Goal: Information Seeking & Learning: Compare options

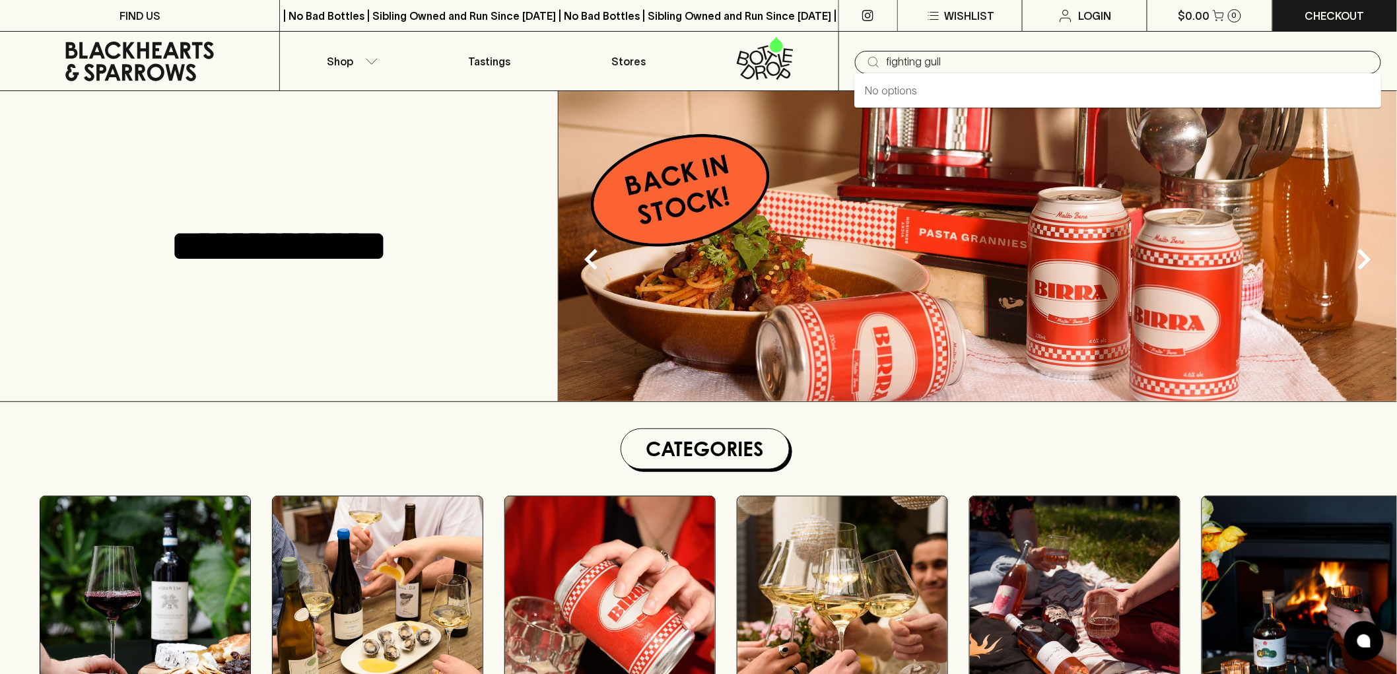
type input "fighting gully"
click at [1148, 63] on input "fighting gully" at bounding box center [1129, 62] width 484 height 21
drag, startPoint x: 1148, startPoint y: 62, endPoint x: 774, endPoint y: 76, distance: 374.1
click at [775, 81] on div "Shop Tastings Stores ​ fighting gully" at bounding box center [698, 61] width 1397 height 59
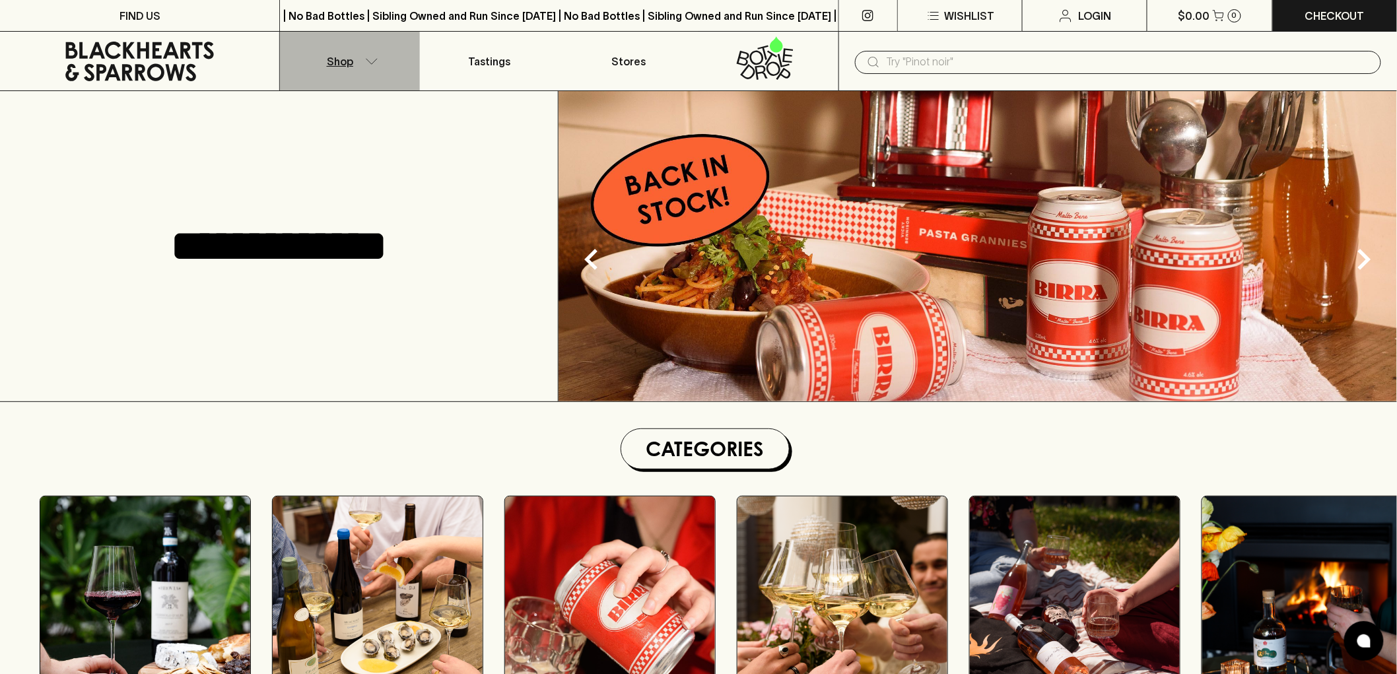
click at [374, 54] on button "Shop" at bounding box center [349, 61] width 139 height 59
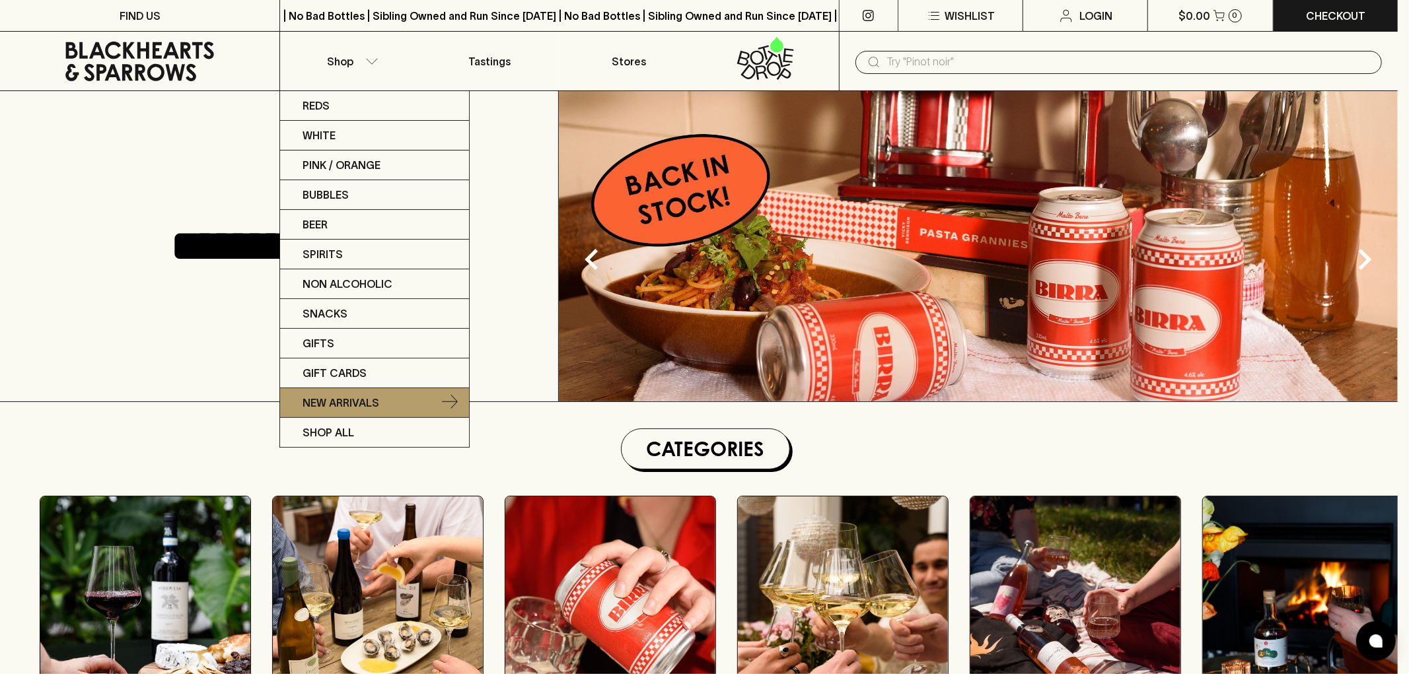
click at [390, 407] on link "New Arrivals" at bounding box center [374, 403] width 189 height 30
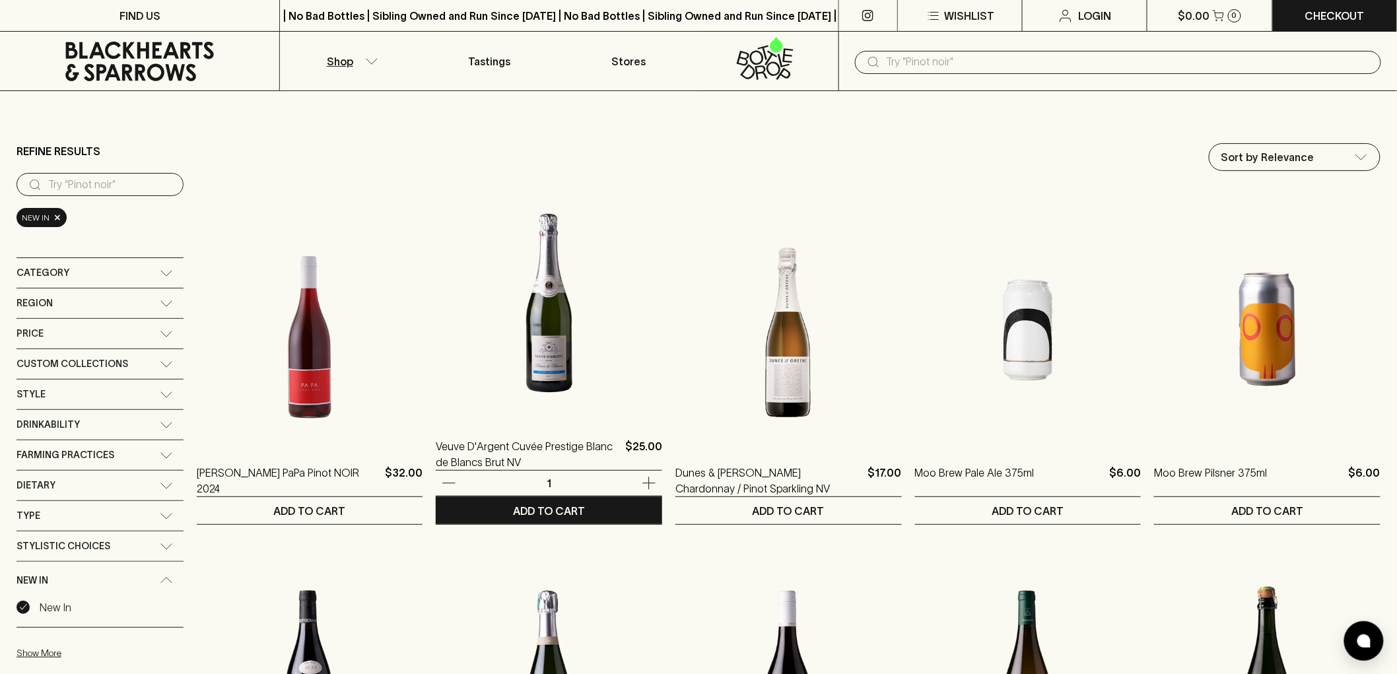
click at [526, 398] on img at bounding box center [549, 303] width 227 height 231
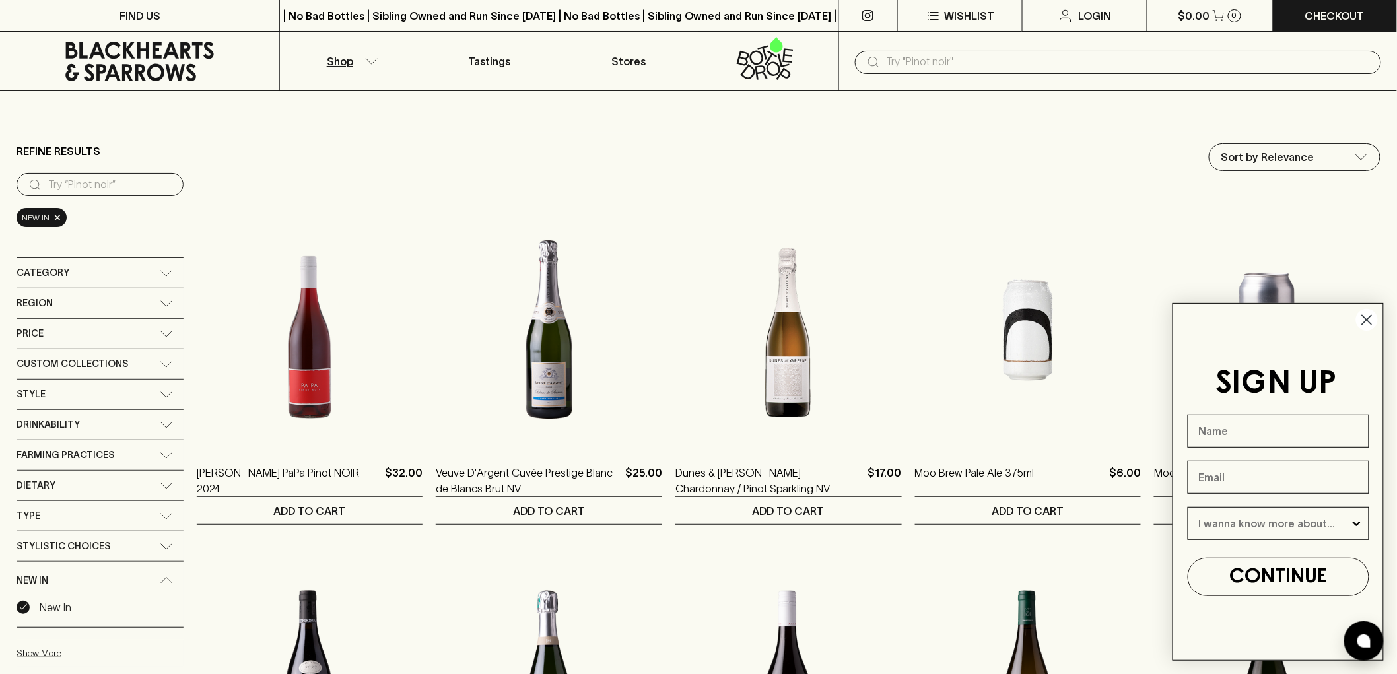
click at [1364, 320] on circle "Close dialog" at bounding box center [1367, 320] width 22 height 22
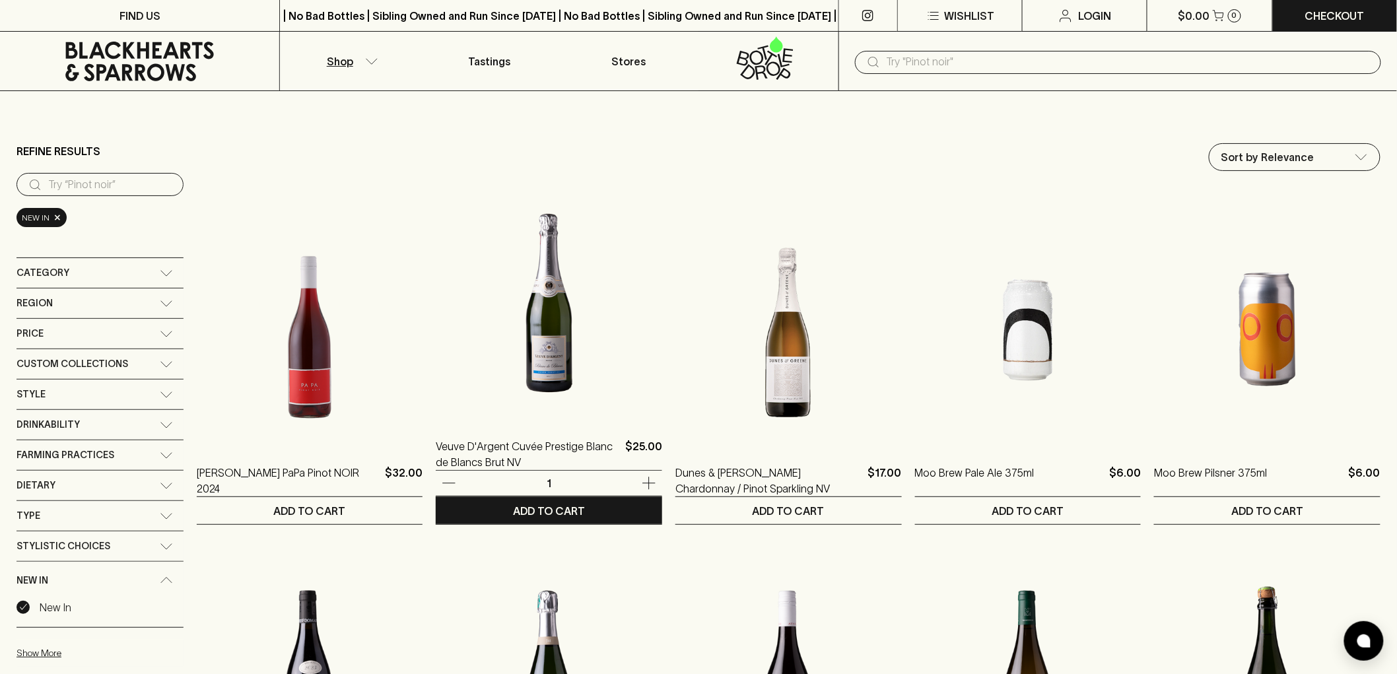
scroll to position [220, 0]
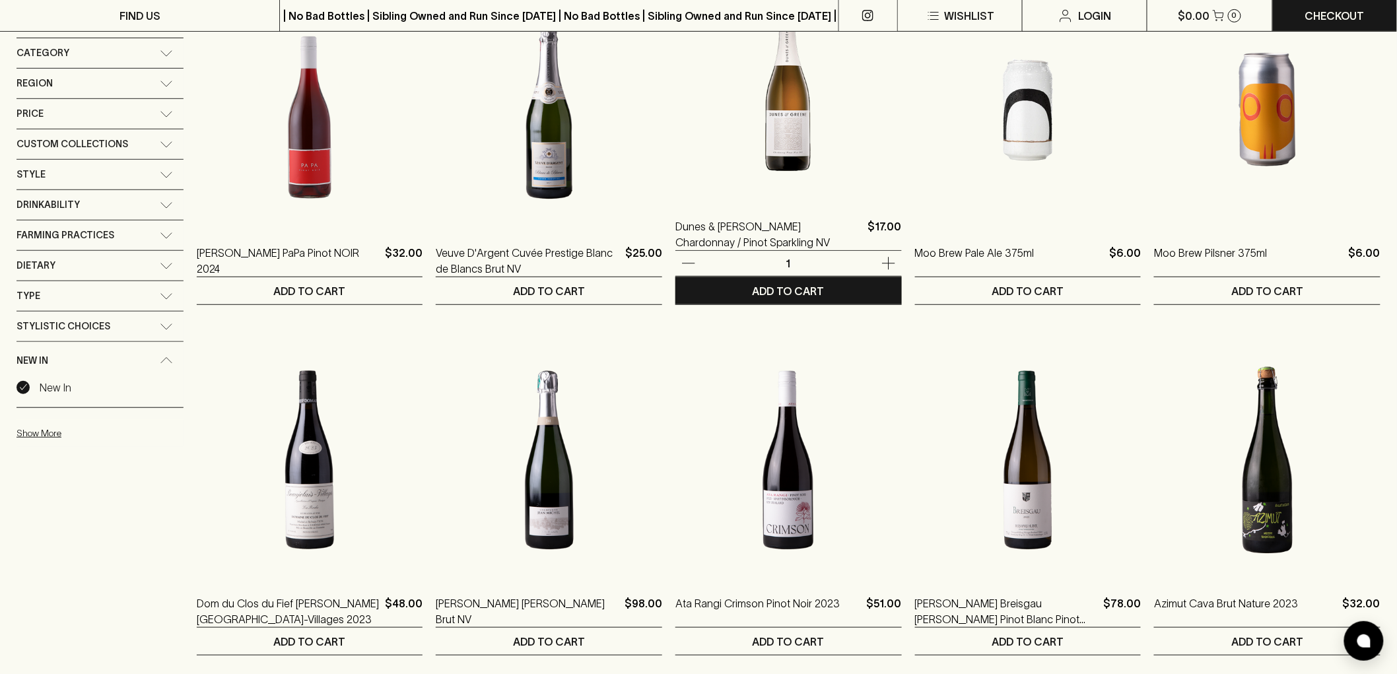
click at [806, 159] on img at bounding box center [789, 83] width 227 height 231
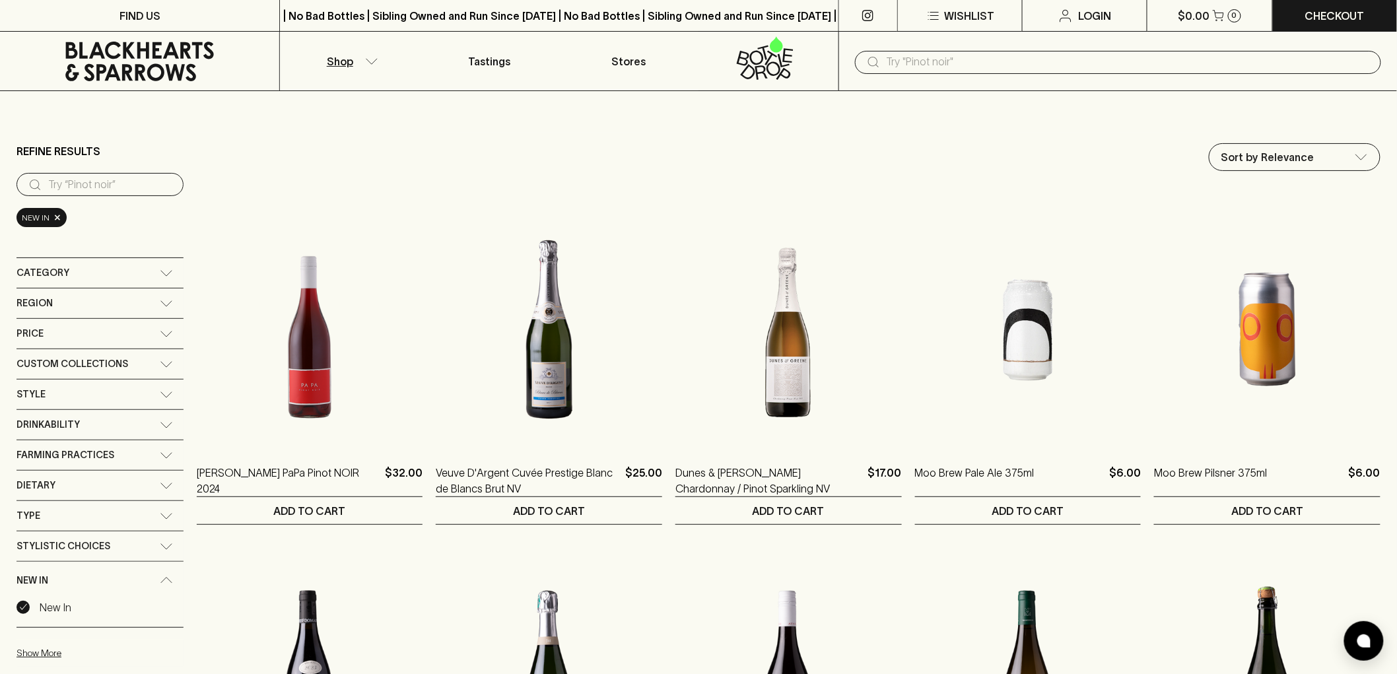
click at [156, 60] on icon at bounding box center [140, 62] width 260 height 40
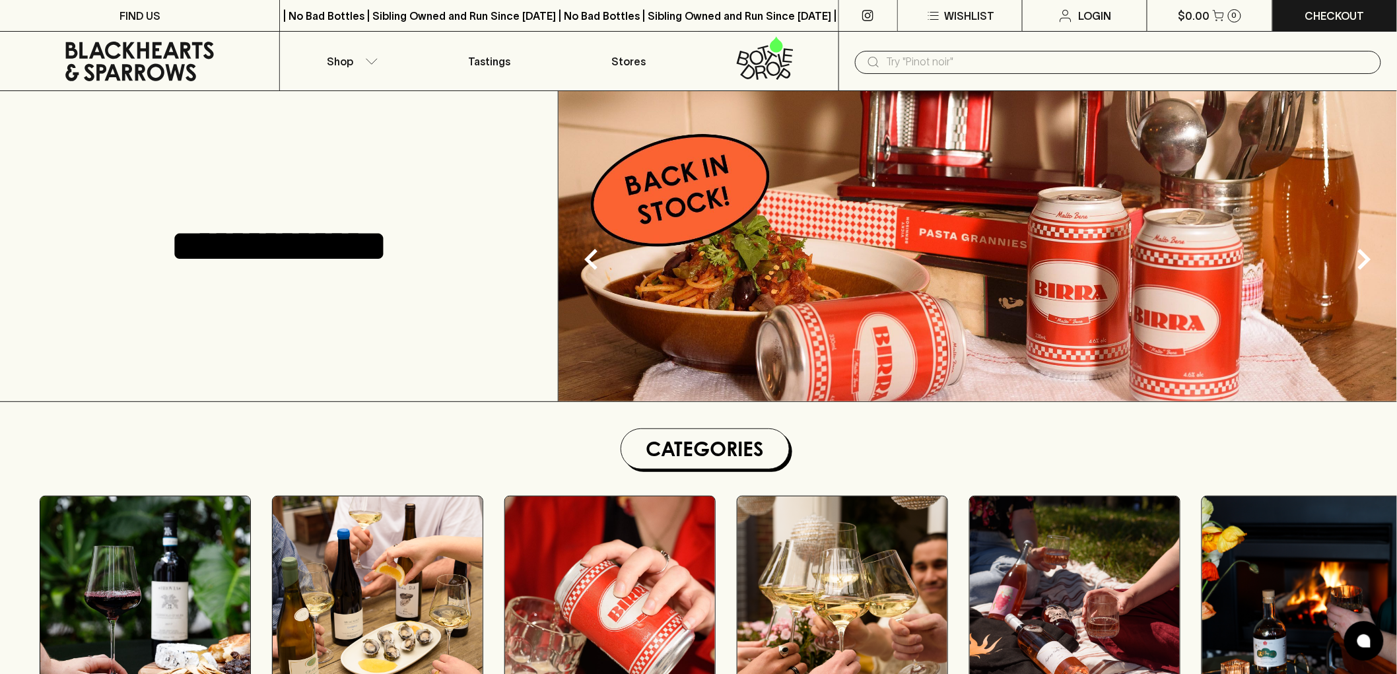
click at [1179, 59] on input "text" at bounding box center [1129, 62] width 484 height 21
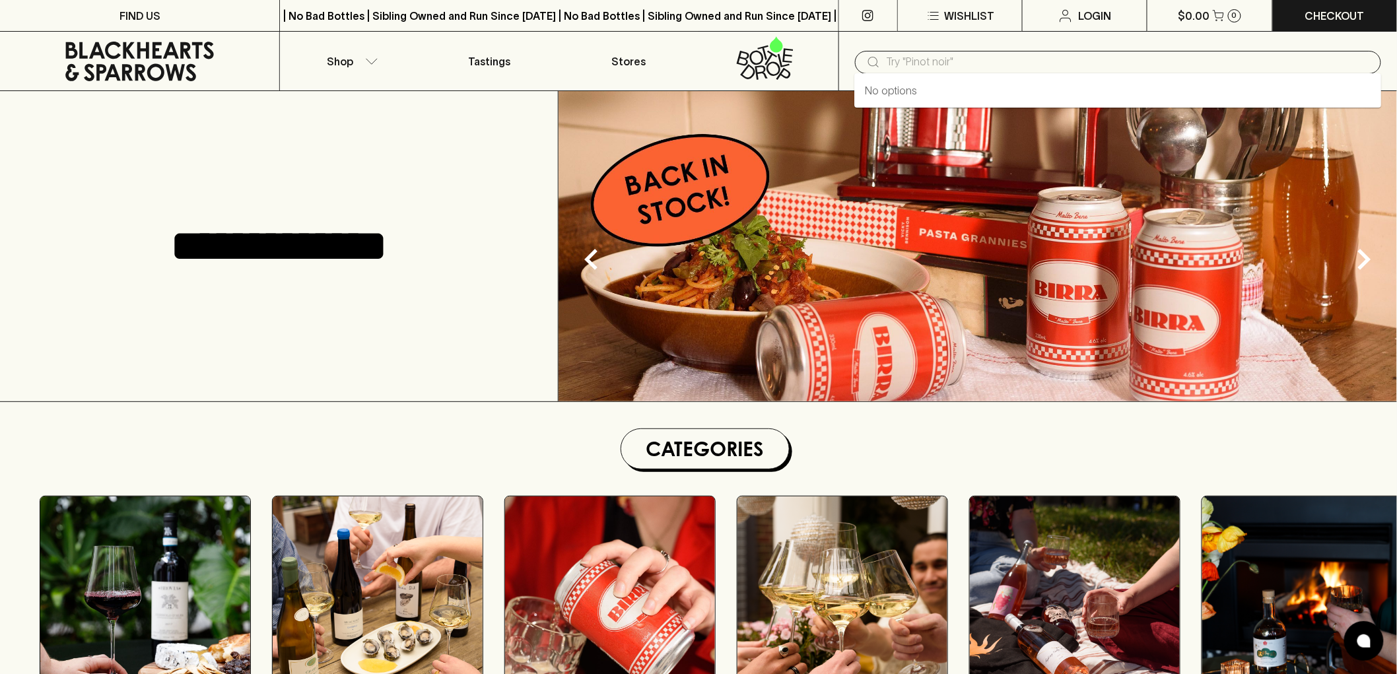
paste input "[PERSON_NAME] Comptoir Merlot Blend 2024"
type input "[PERSON_NAME] Comptoir Merlot Blend 2024"
click at [1108, 77] on ul "[PERSON_NAME] Comptoir Merlot Blend 2024" at bounding box center [1118, 90] width 527 height 34
click at [1105, 91] on li "[PERSON_NAME] Comptoir Merlot Blend 2024" at bounding box center [1118, 91] width 527 height 24
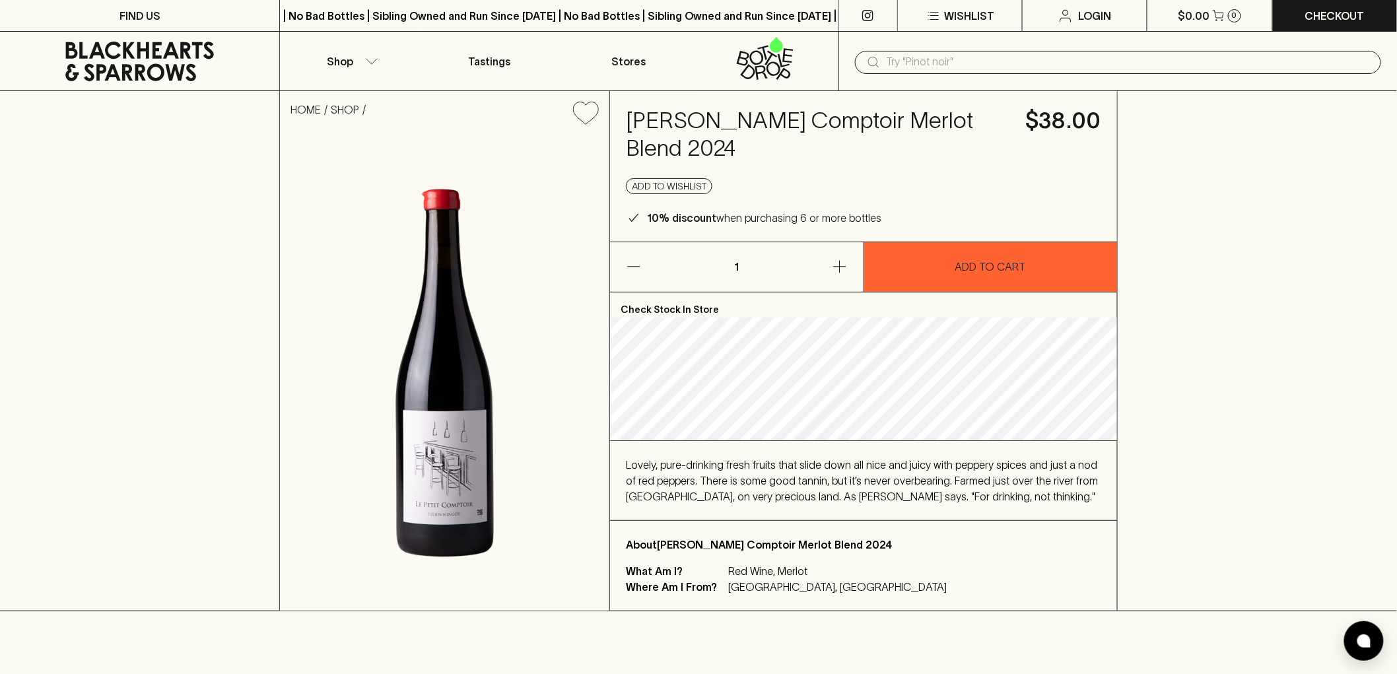
click at [113, 50] on icon at bounding box center [140, 62] width 260 height 40
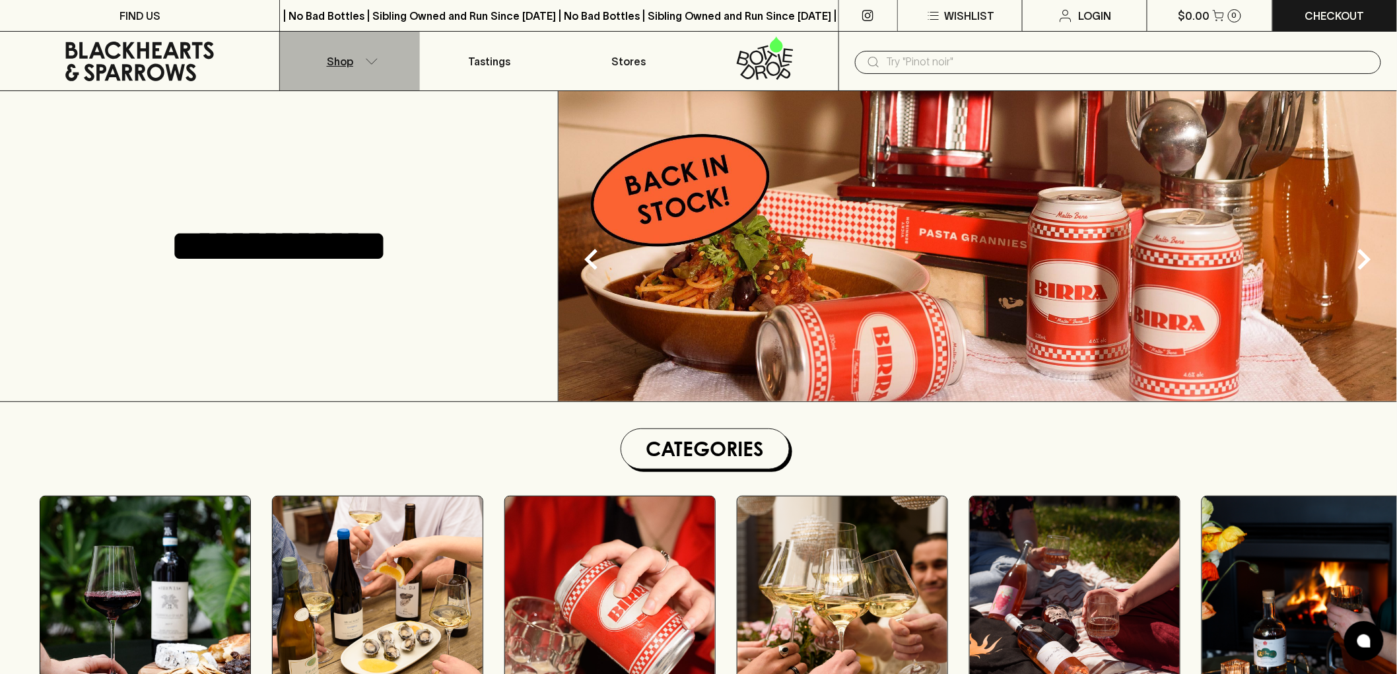
click at [373, 54] on button "Shop" at bounding box center [349, 61] width 139 height 59
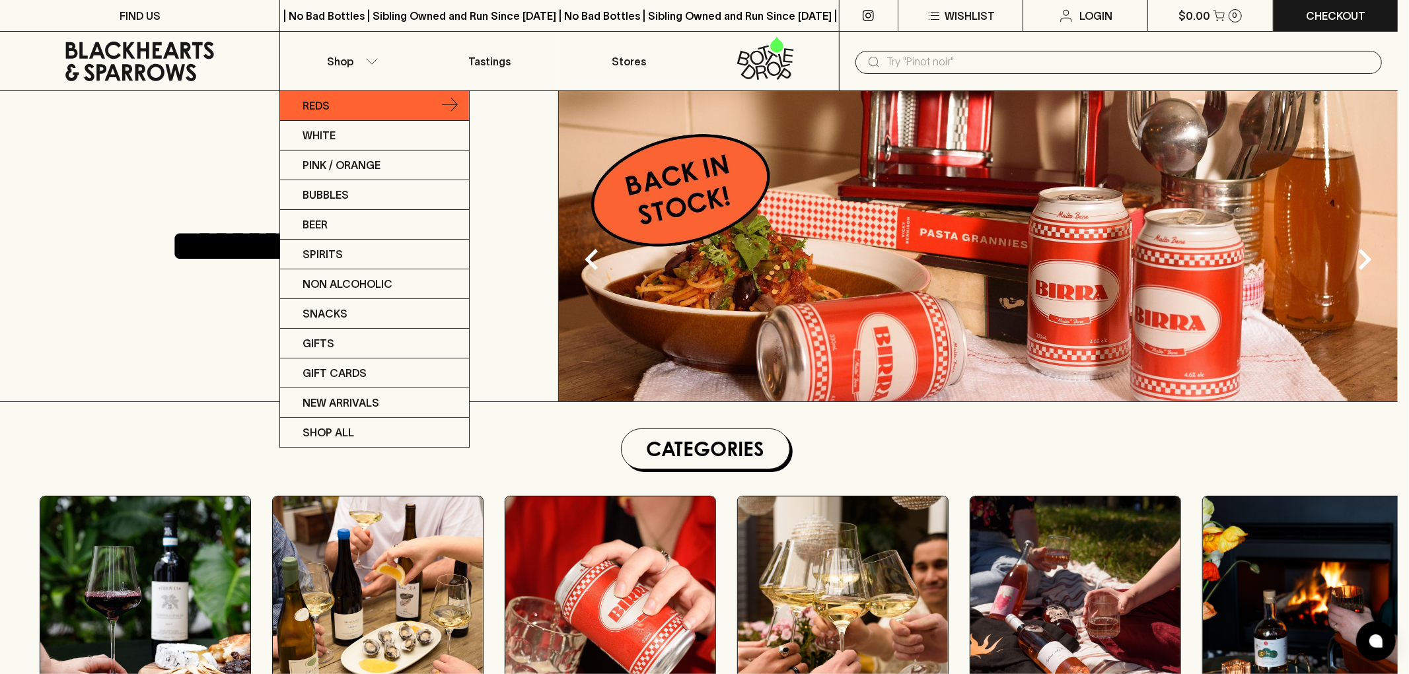
click at [337, 106] on link "Reds" at bounding box center [374, 106] width 189 height 30
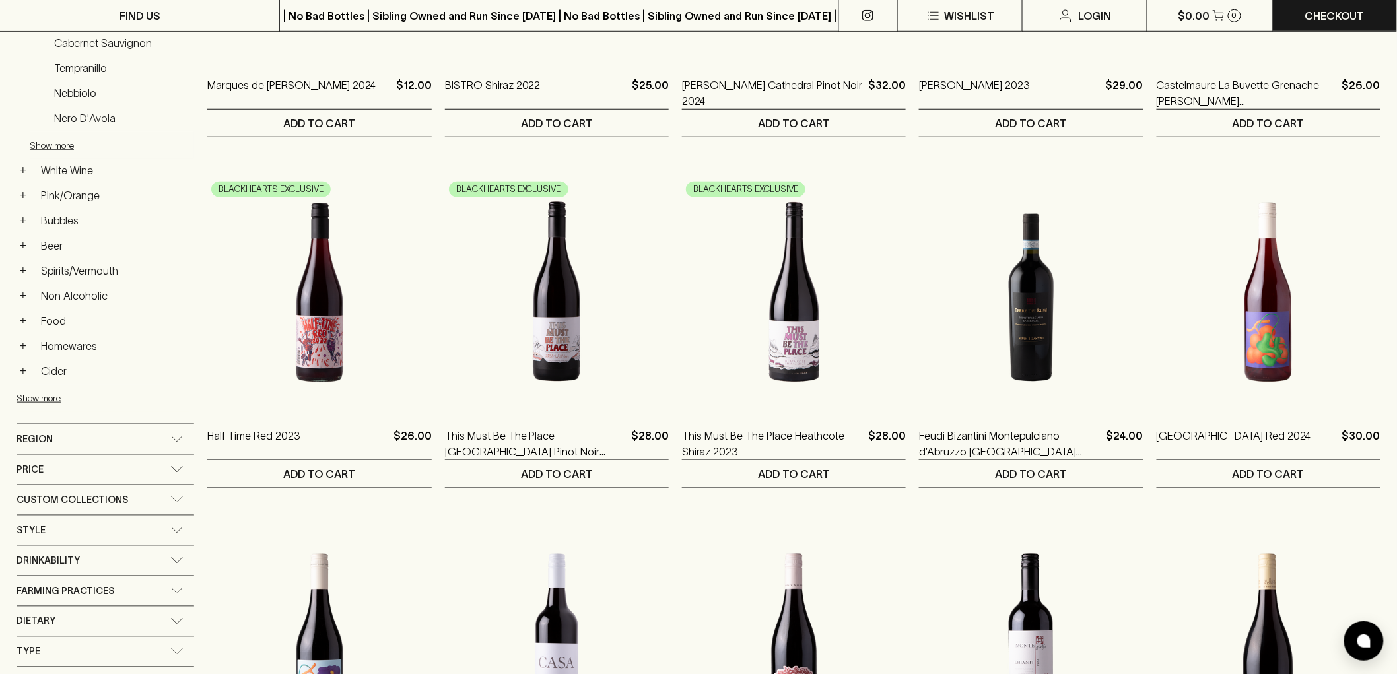
scroll to position [293, 0]
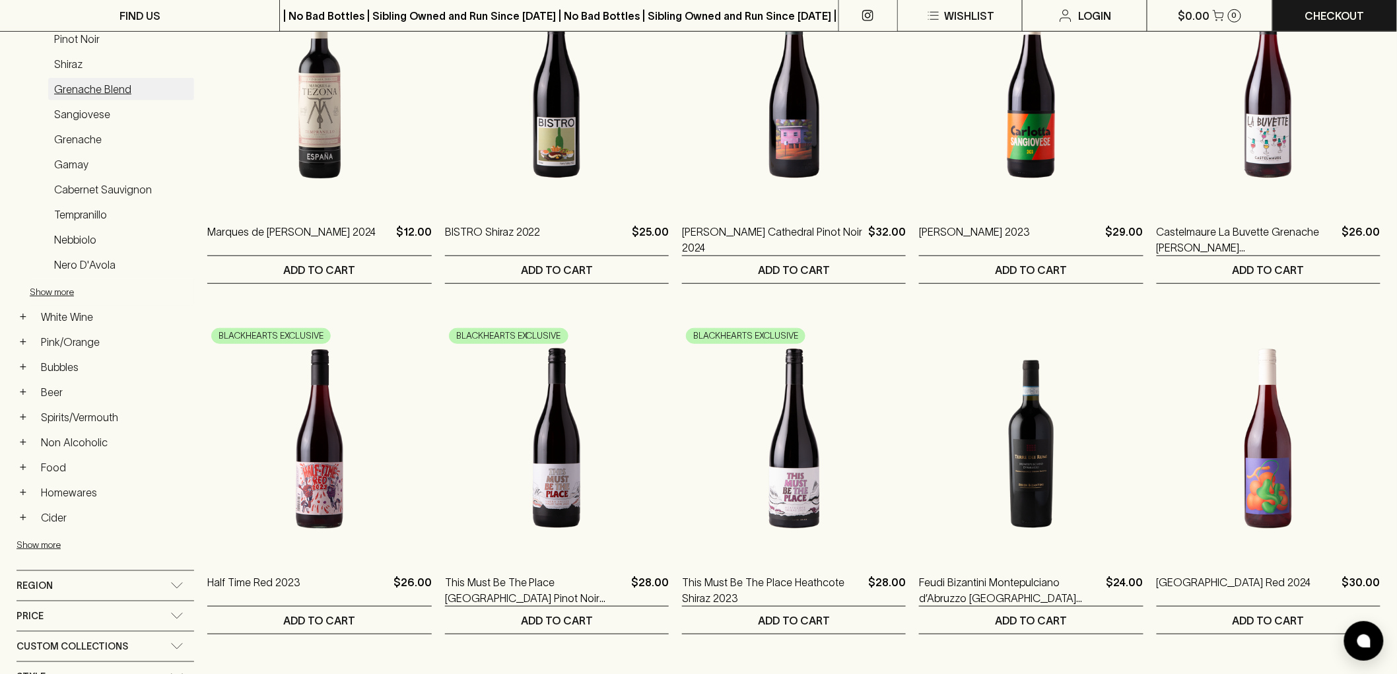
click at [71, 78] on link "Grenache Blend" at bounding box center [121, 89] width 146 height 22
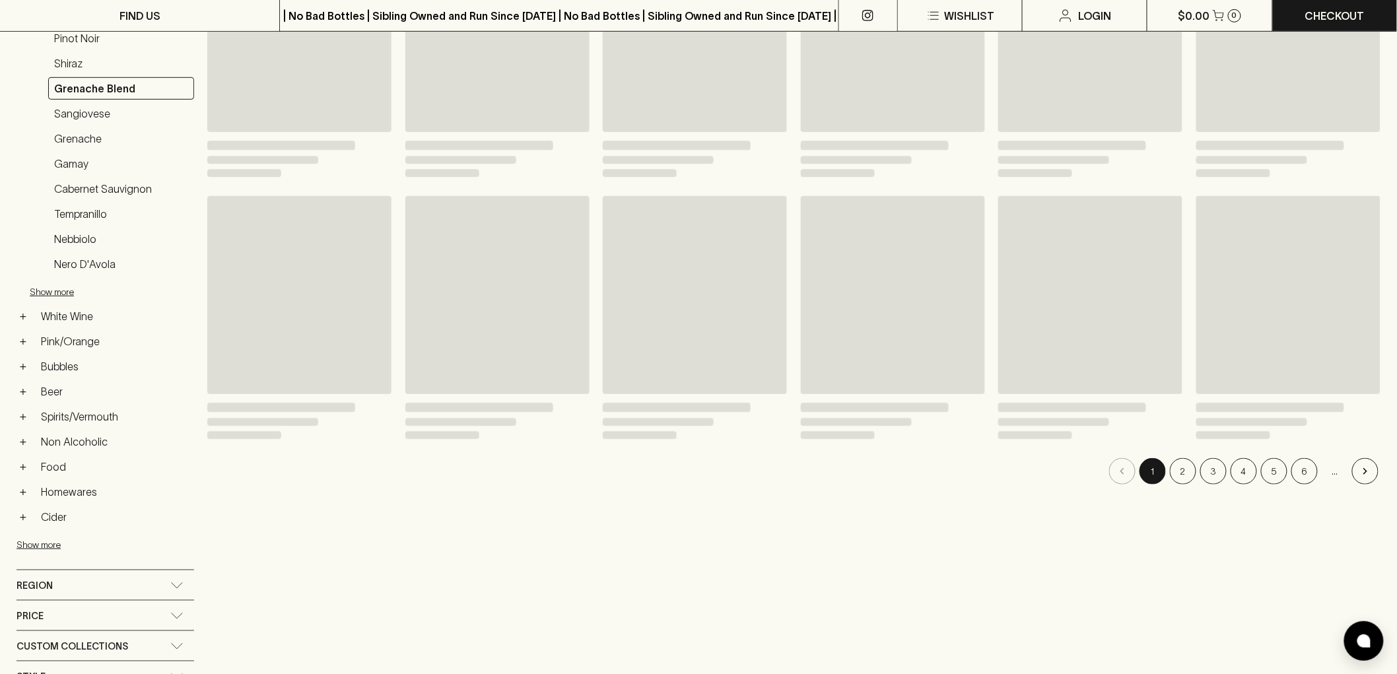
scroll to position [293, 0]
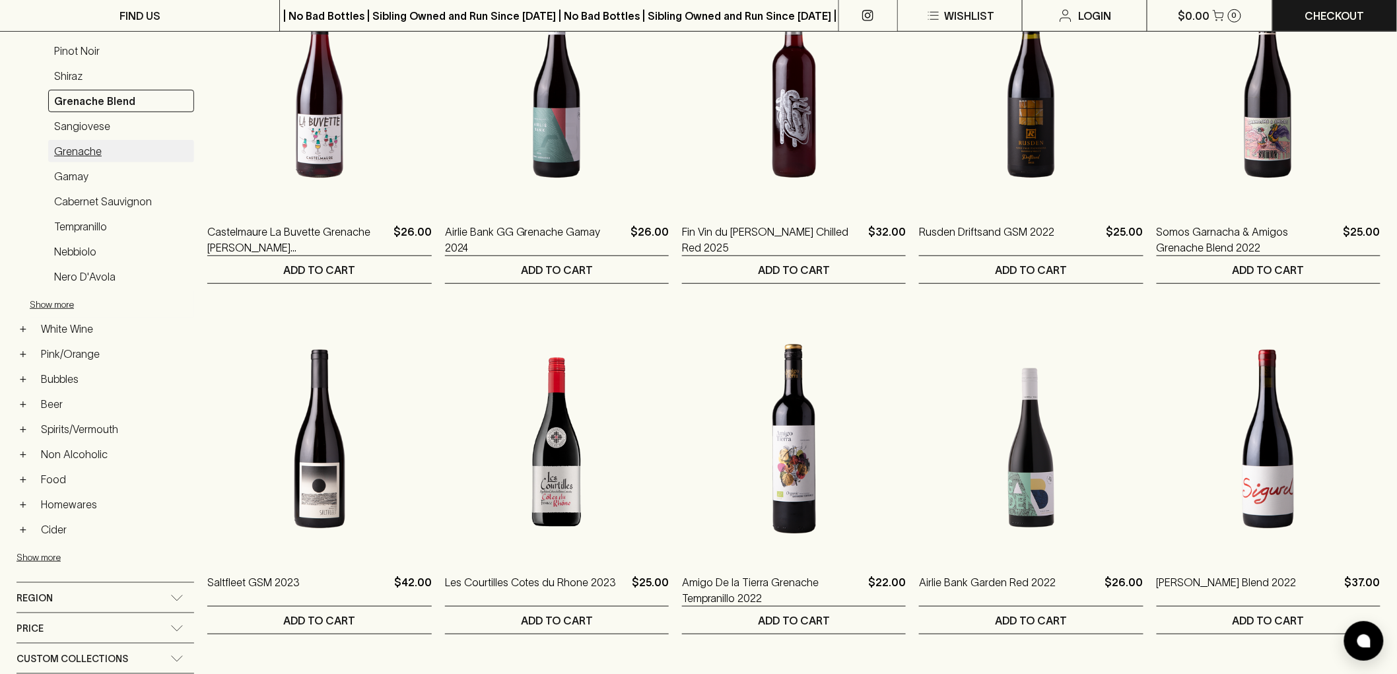
click at [73, 140] on link "Grenache" at bounding box center [121, 151] width 146 height 22
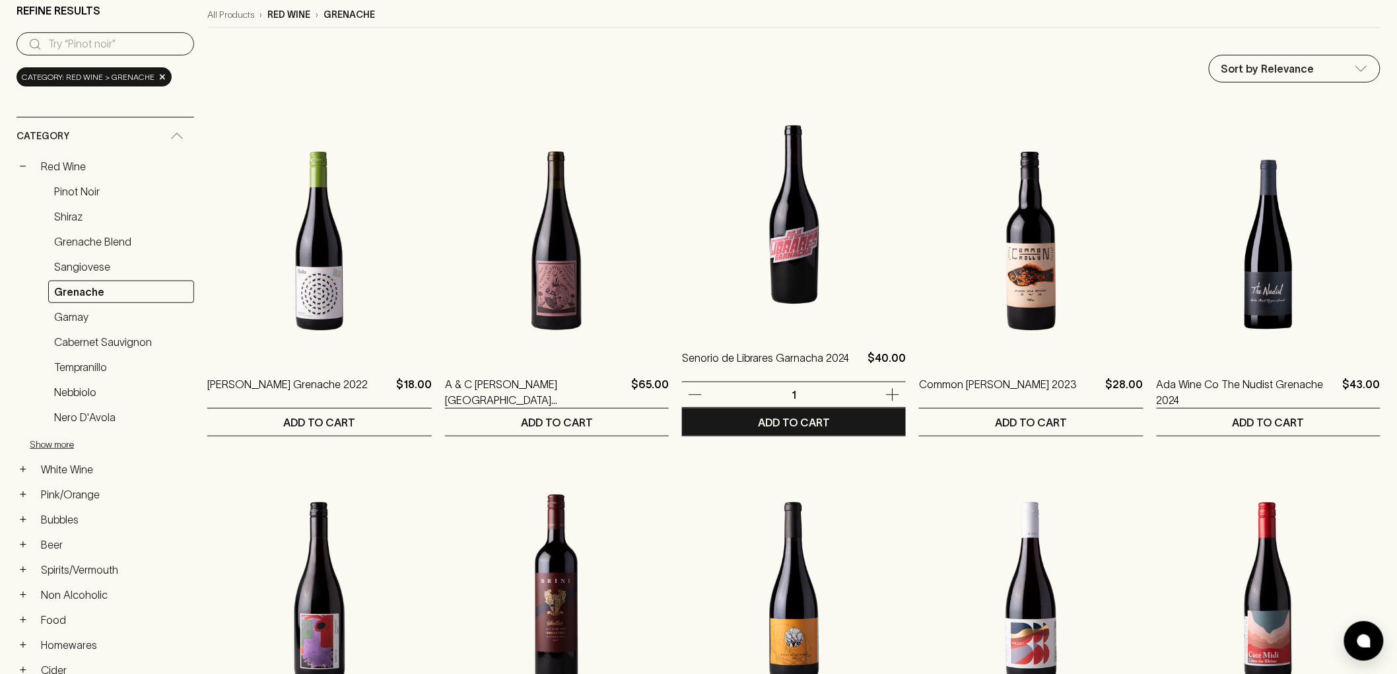
scroll to position [293, 0]
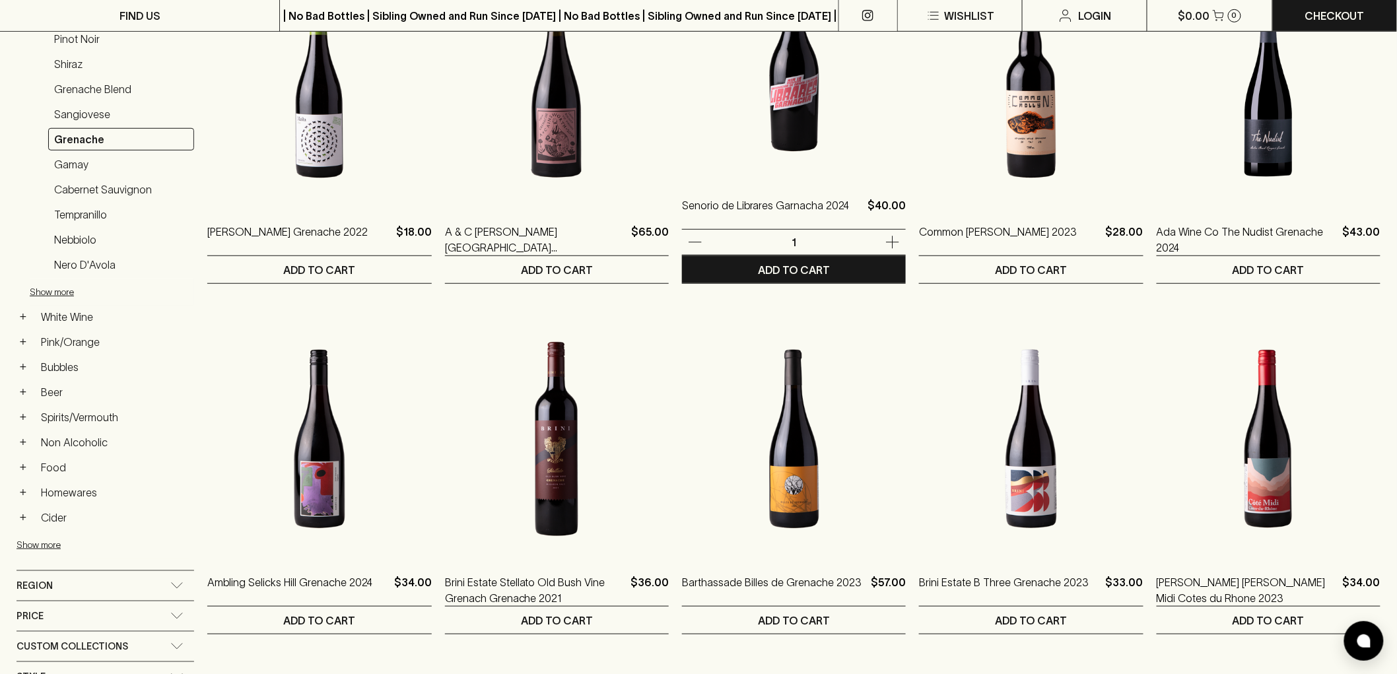
click at [807, 135] on img at bounding box center [794, 62] width 224 height 231
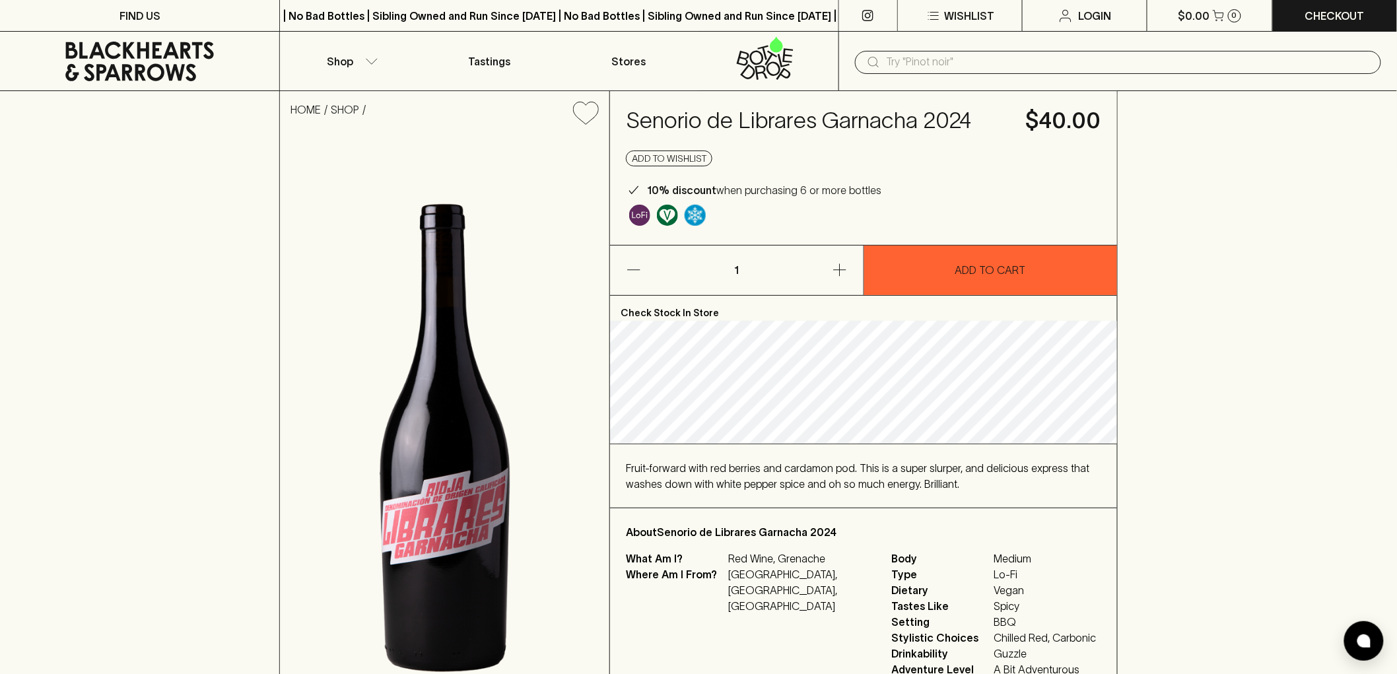
scroll to position [73, 0]
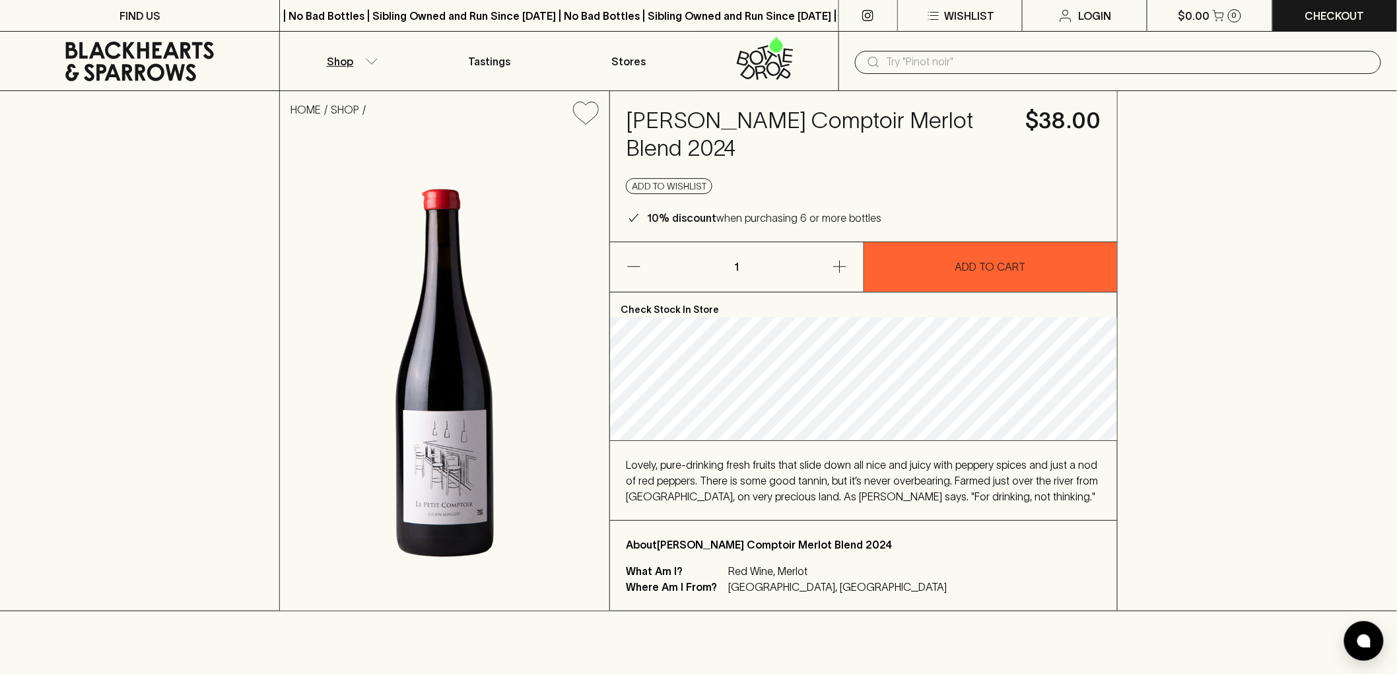
click at [370, 62] on icon "button" at bounding box center [372, 60] width 11 height 5
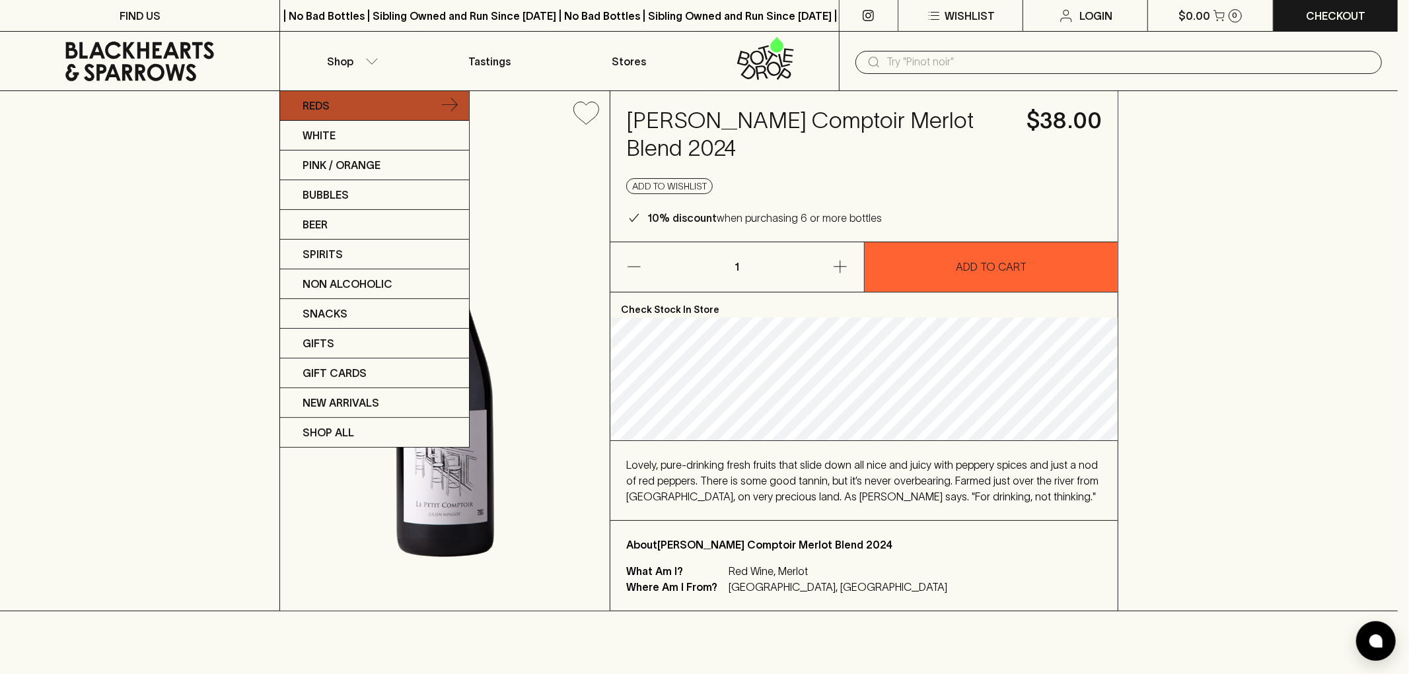
click at [365, 104] on link "Reds" at bounding box center [374, 106] width 189 height 30
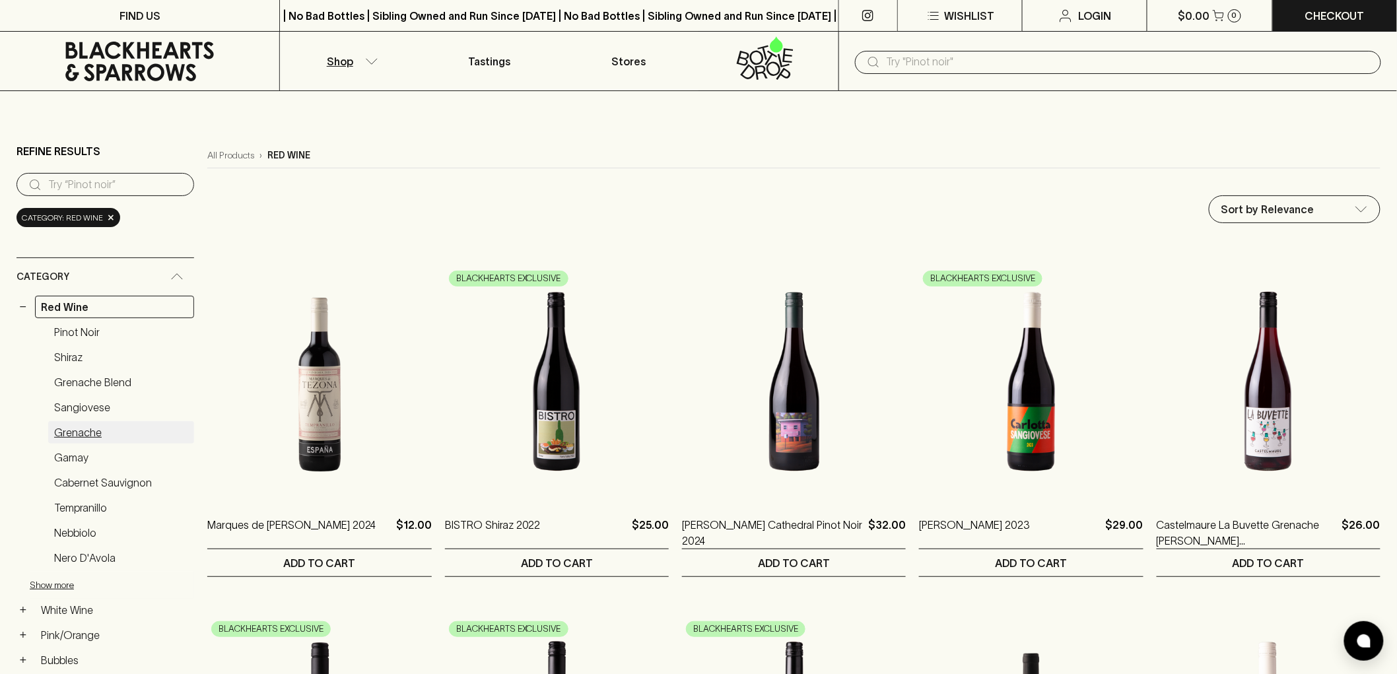
click at [79, 430] on link "Grenache" at bounding box center [121, 432] width 146 height 22
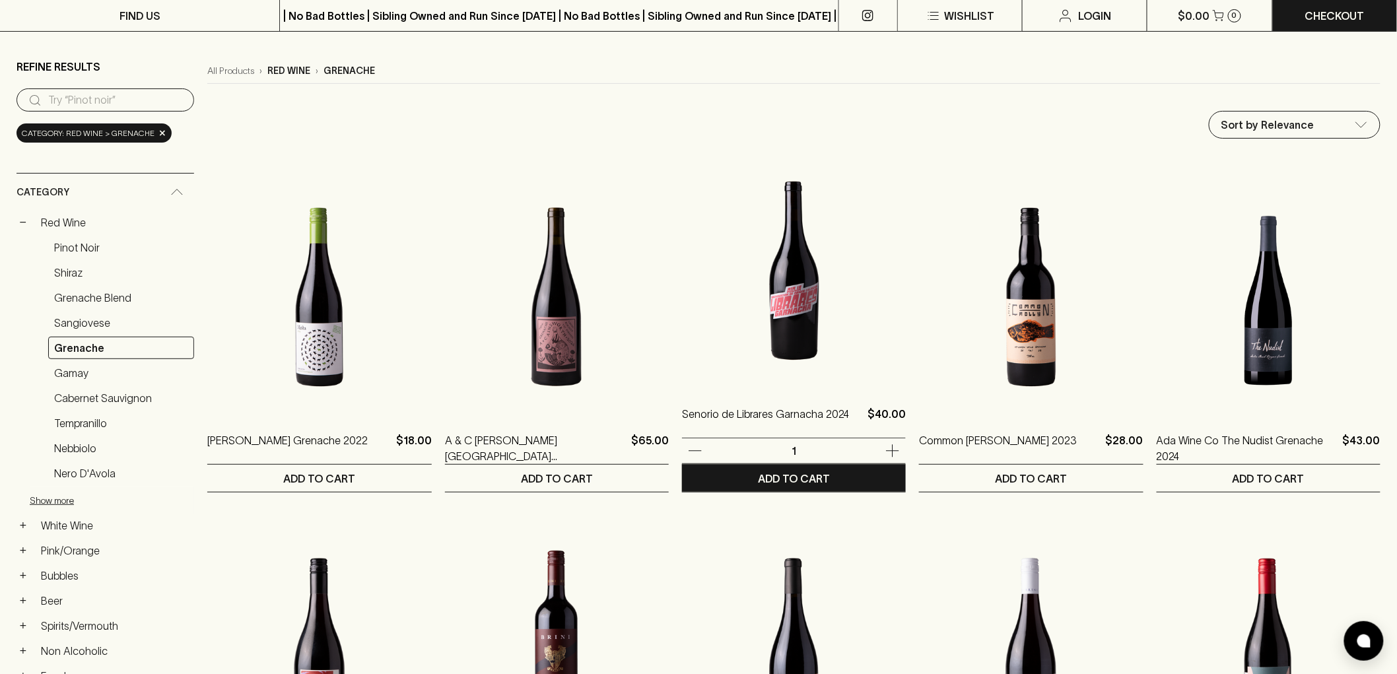
scroll to position [73, 0]
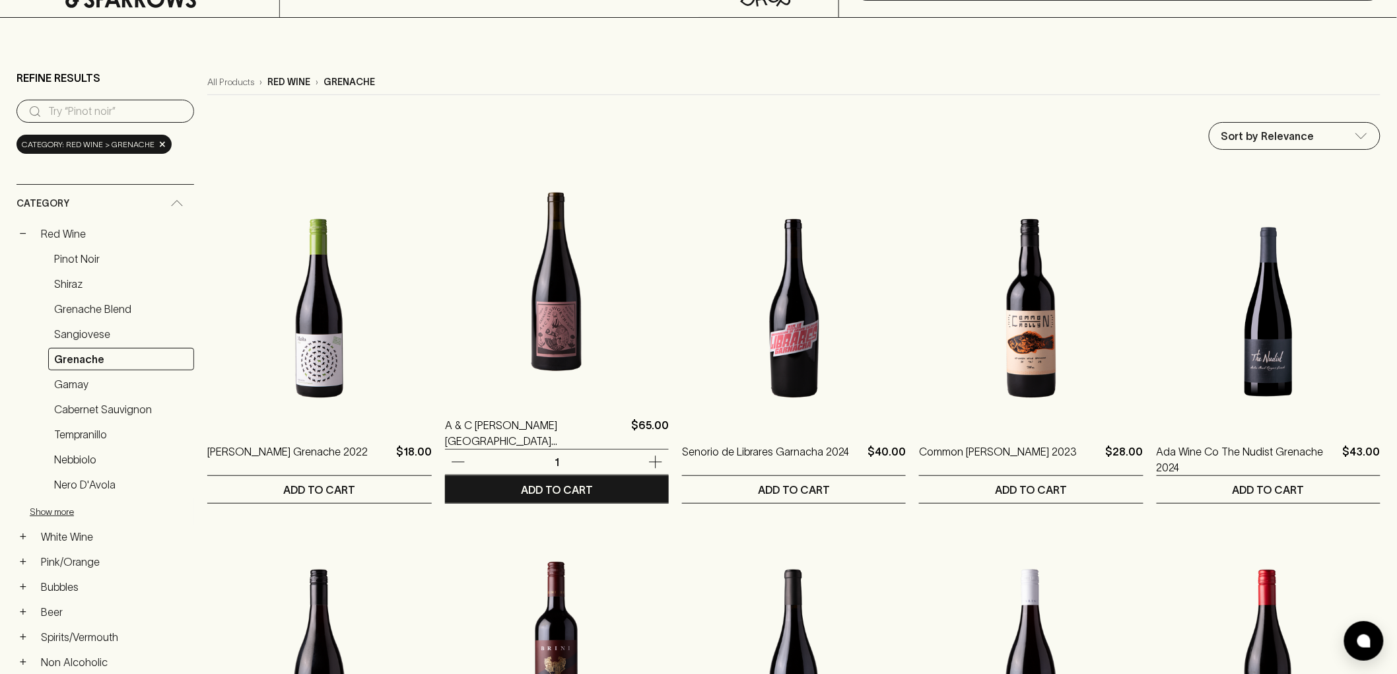
click at [571, 295] on img at bounding box center [557, 281] width 224 height 231
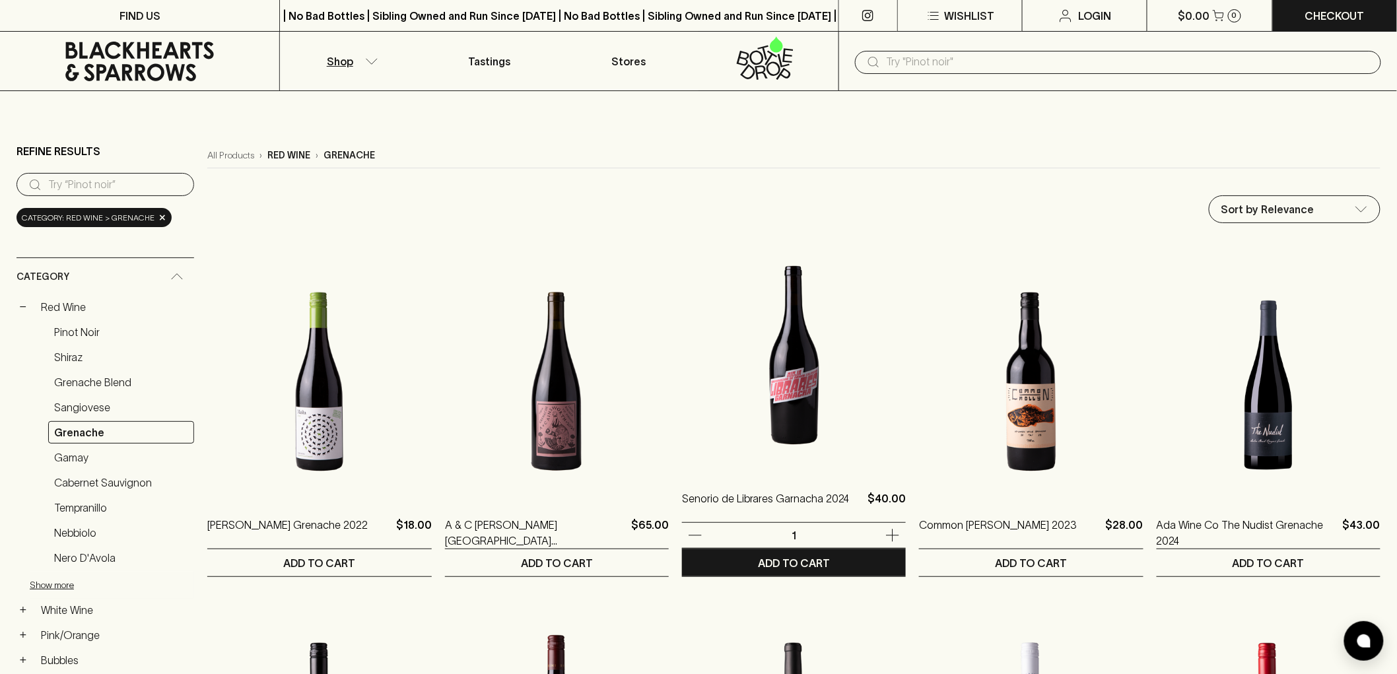
click at [783, 424] on img at bounding box center [794, 355] width 224 height 231
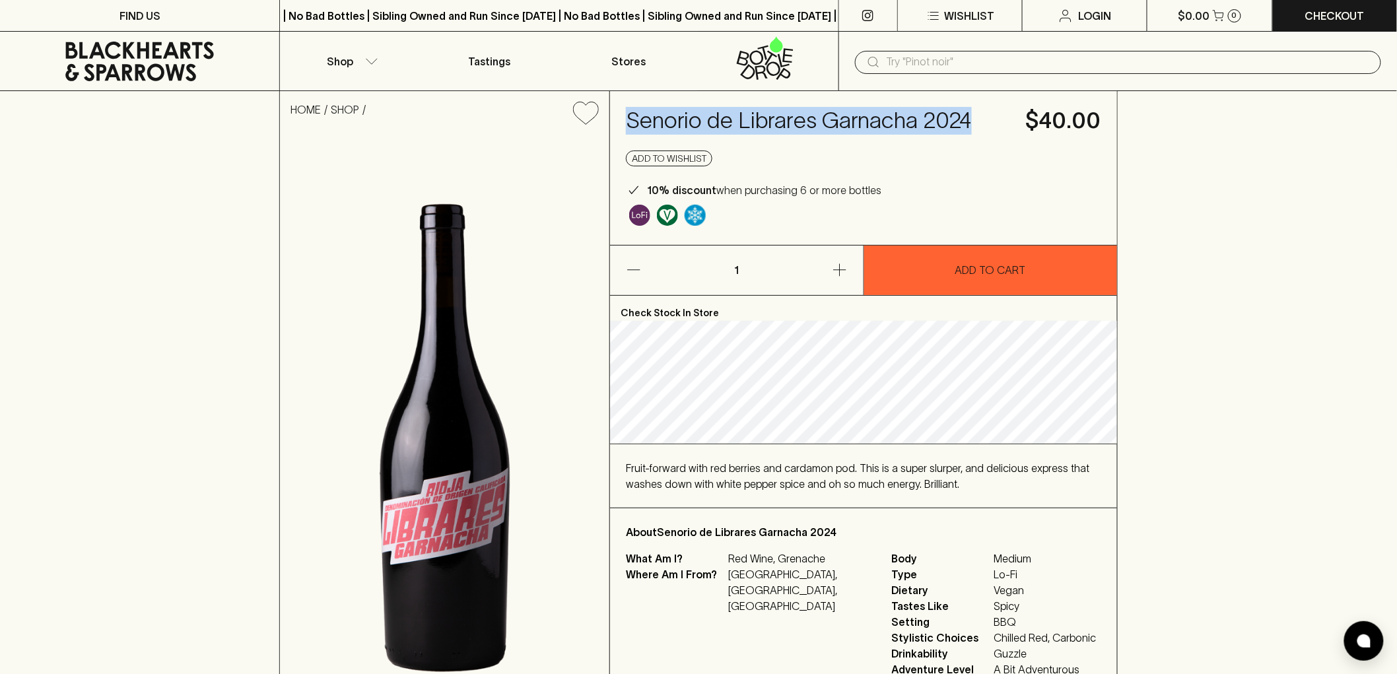
drag, startPoint x: 625, startPoint y: 113, endPoint x: 995, endPoint y: 122, distance: 369.3
click at [995, 122] on h4 "Senorio de Librares Garnacha 2024" at bounding box center [818, 121] width 384 height 28
copy h4 "Senorio de Librares Garnacha 2024"
click at [135, 69] on icon at bounding box center [139, 62] width 149 height 40
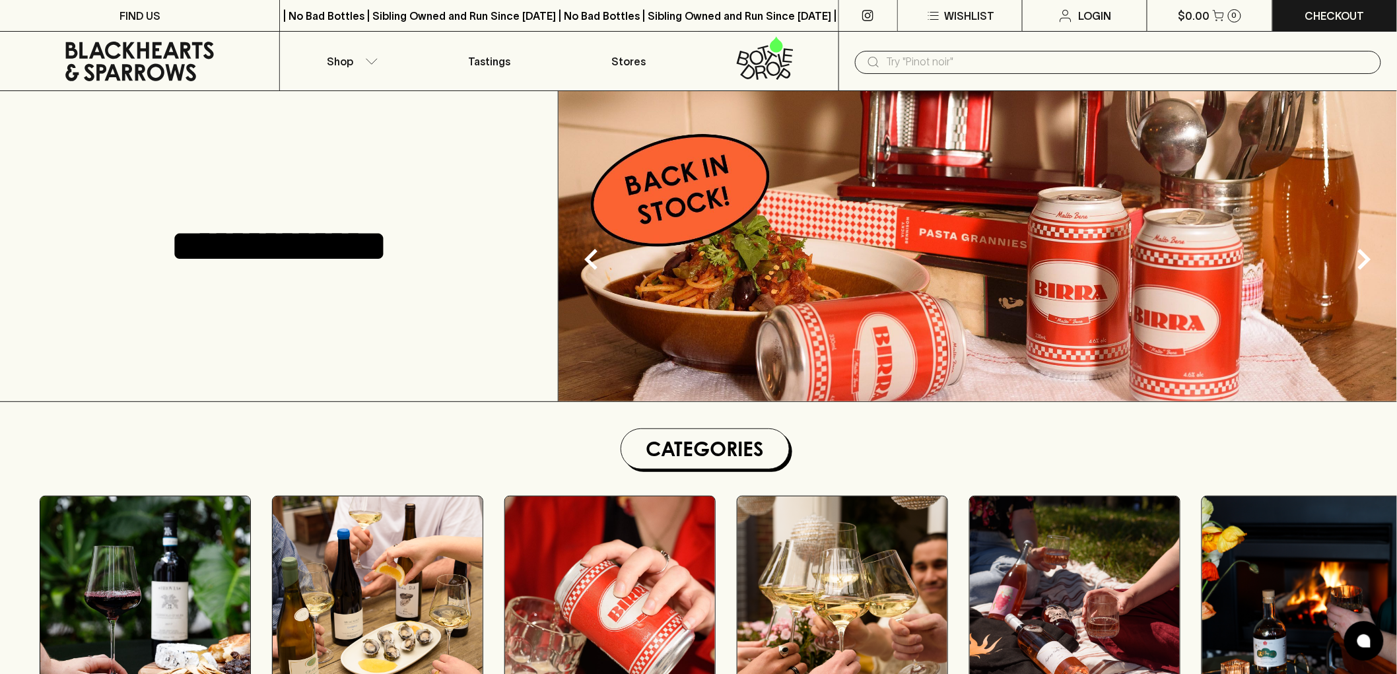
click at [980, 60] on input "text" at bounding box center [1129, 62] width 484 height 21
click at [495, 56] on p "Tastings" at bounding box center [489, 61] width 42 height 16
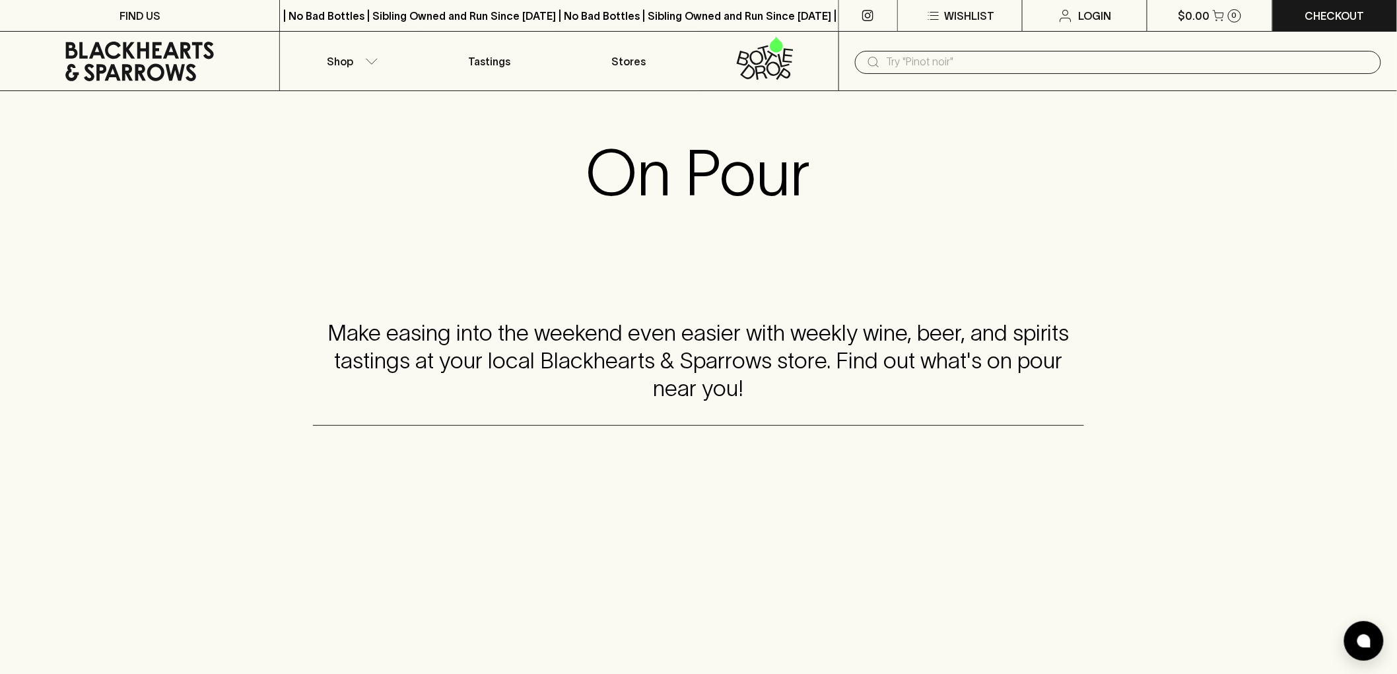
click at [107, 59] on icon at bounding box center [140, 62] width 260 height 40
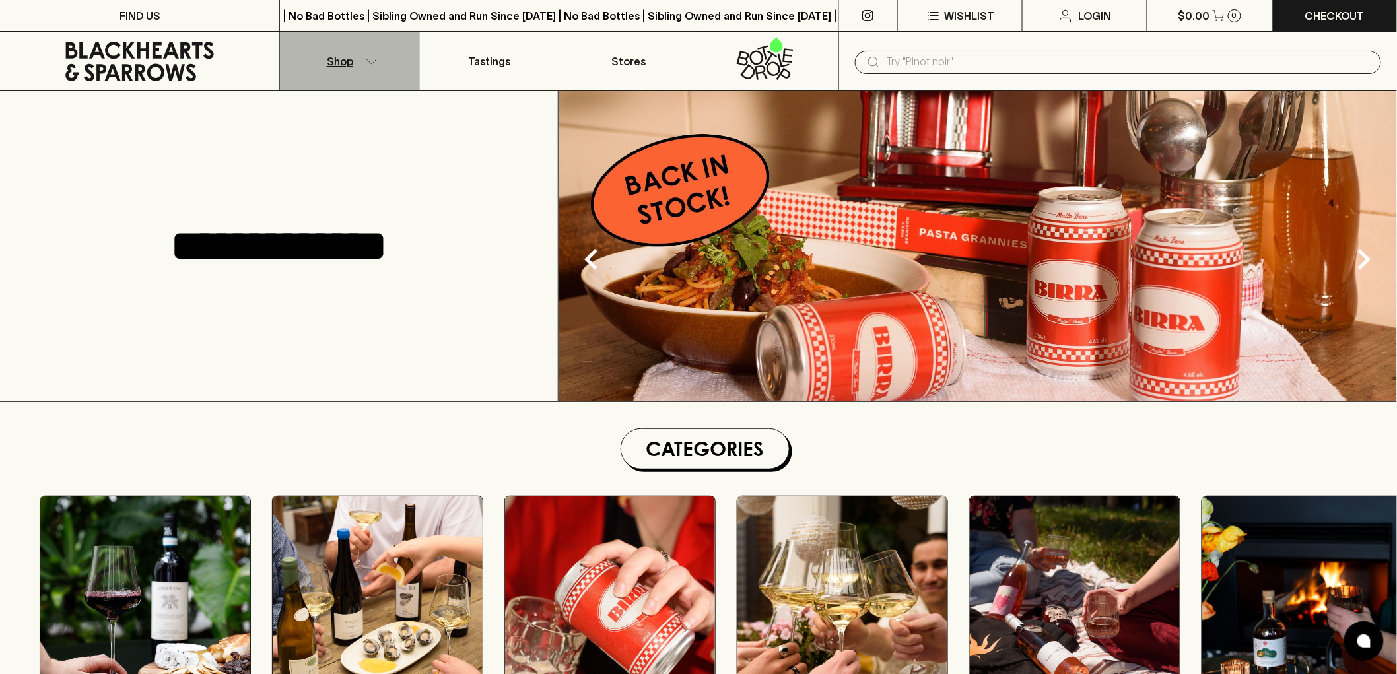
click at [372, 55] on button "Shop" at bounding box center [349, 61] width 139 height 59
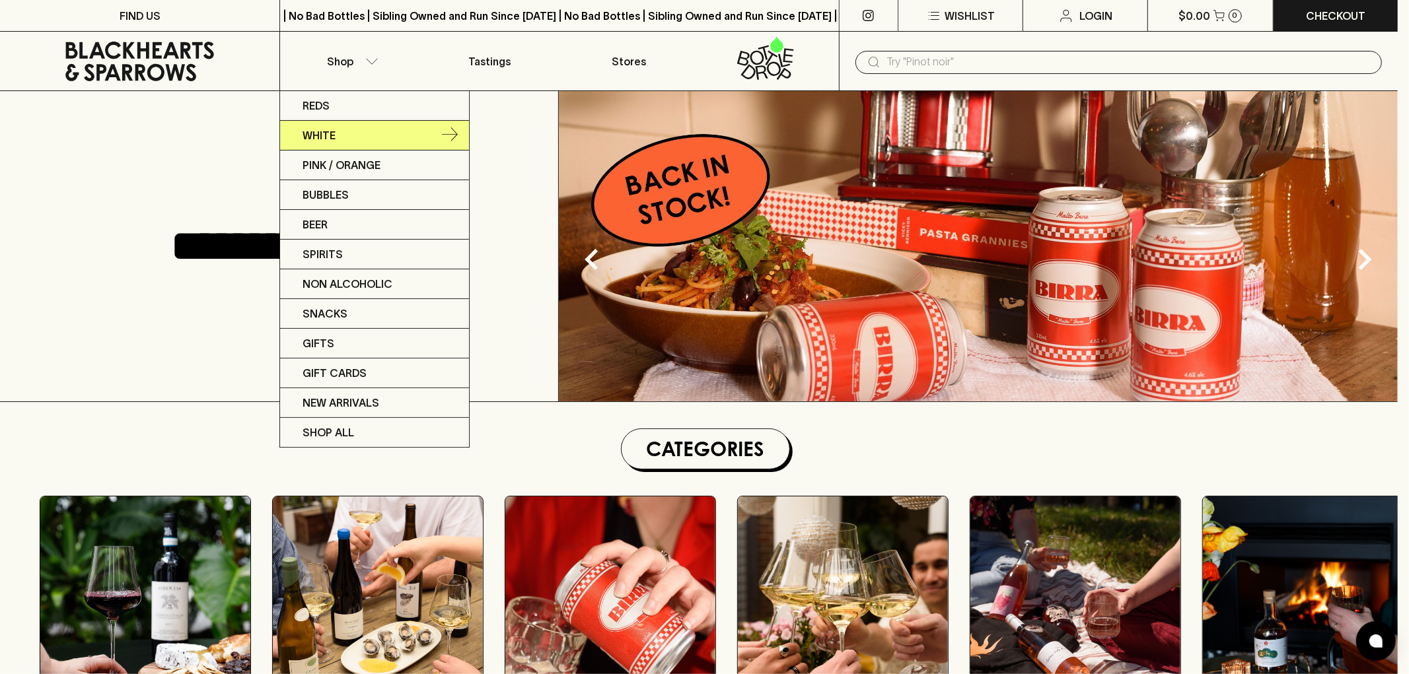
click at [370, 134] on link "White" at bounding box center [374, 136] width 189 height 30
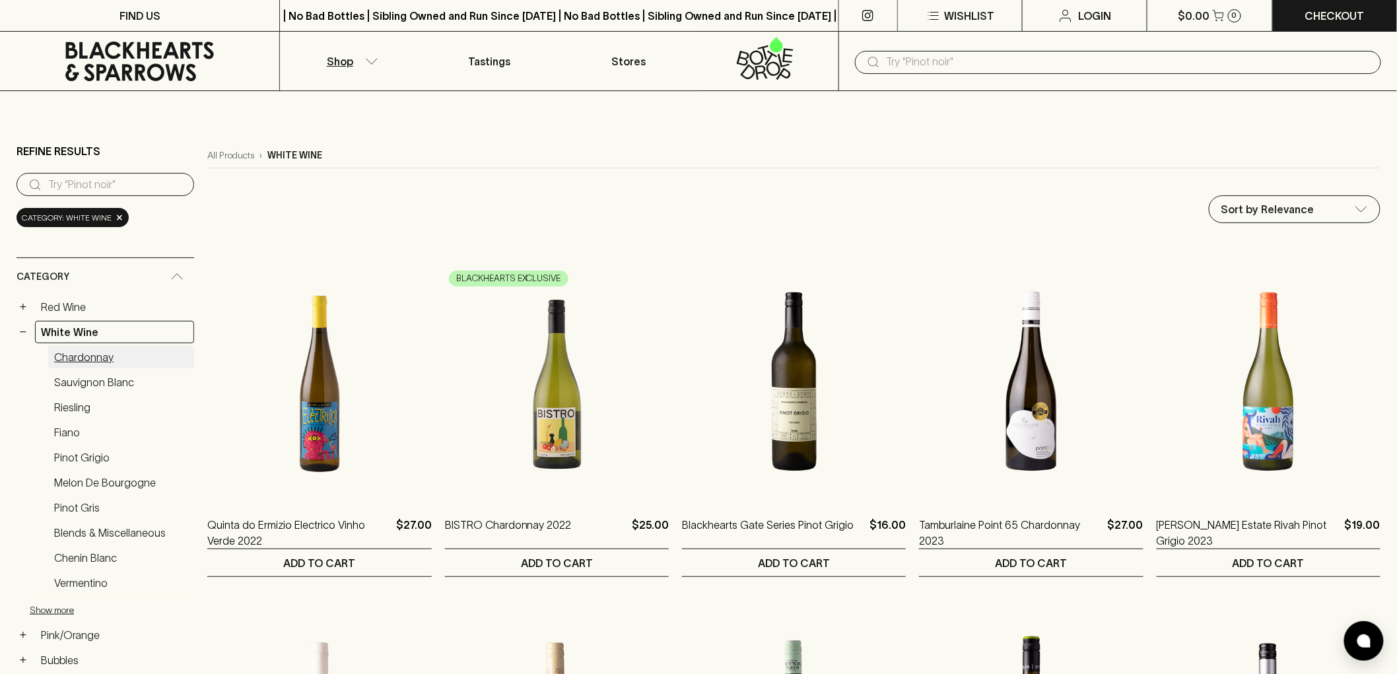
click at [142, 365] on link "Chardonnay" at bounding box center [121, 357] width 146 height 22
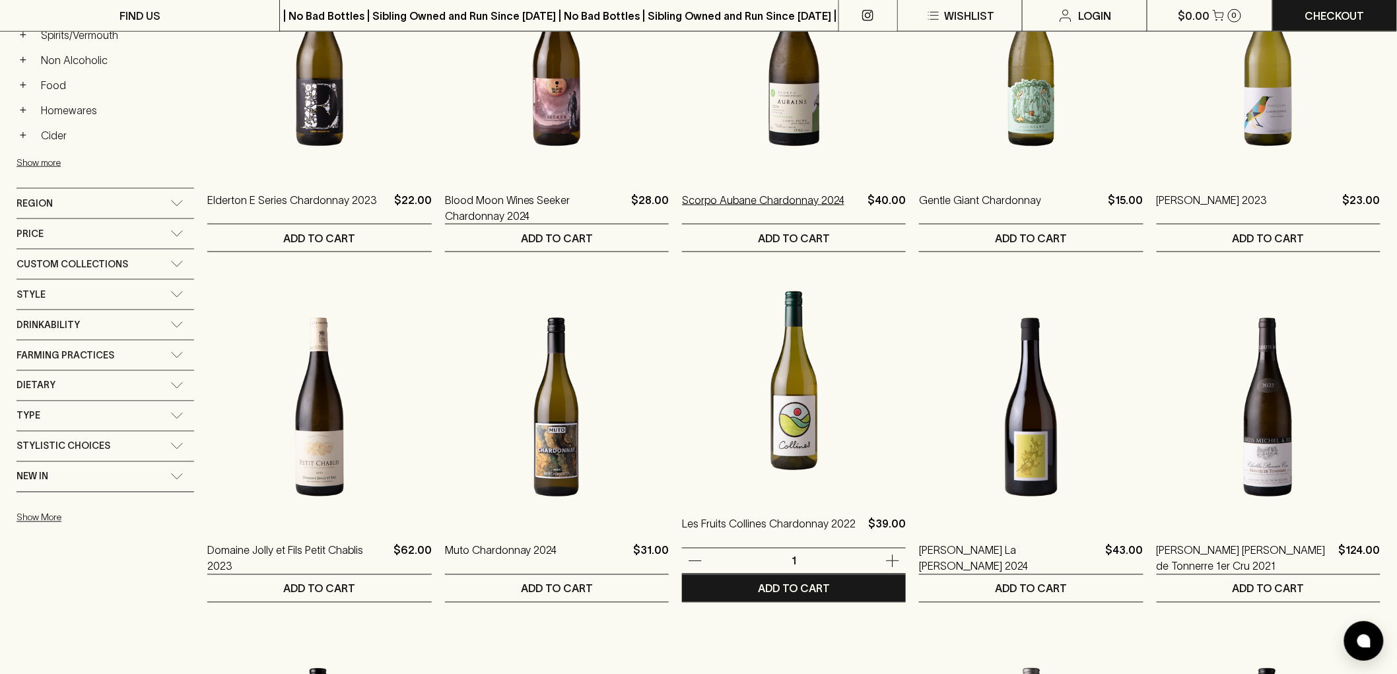
scroll to position [513, 0]
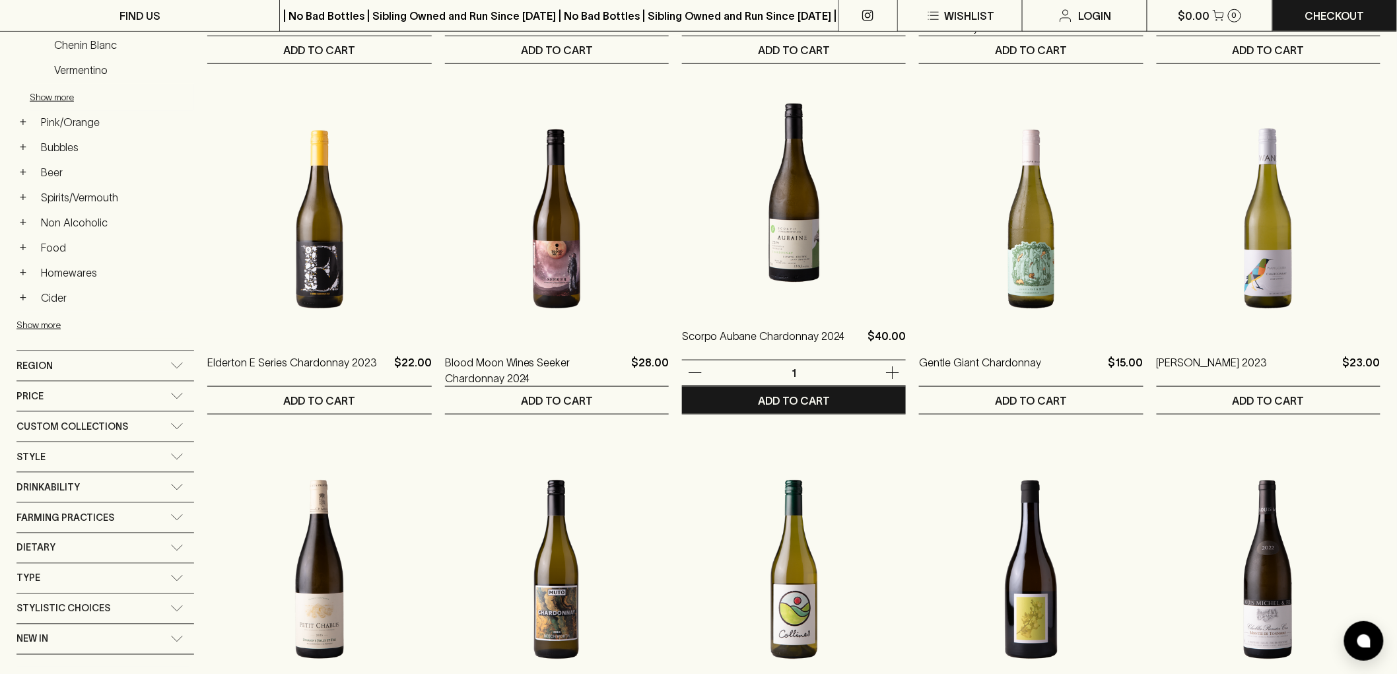
click at [841, 284] on img at bounding box center [794, 192] width 224 height 231
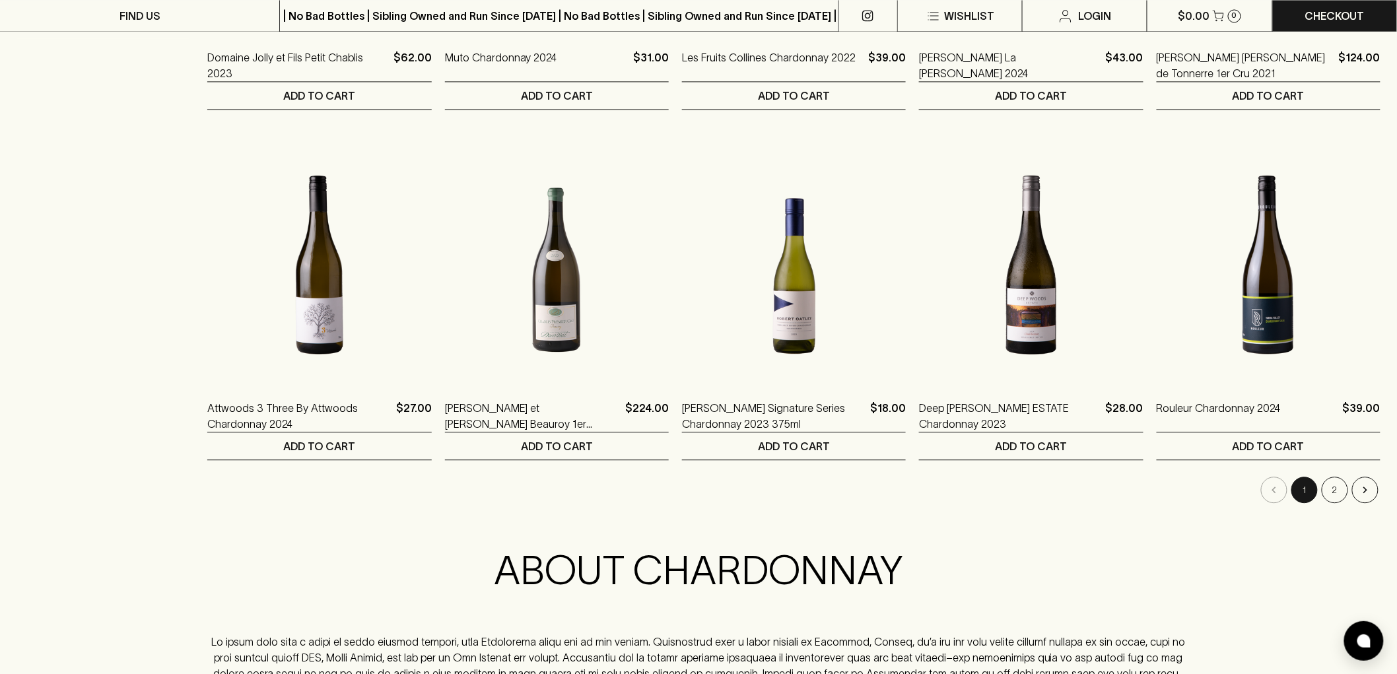
scroll to position [1247, 0]
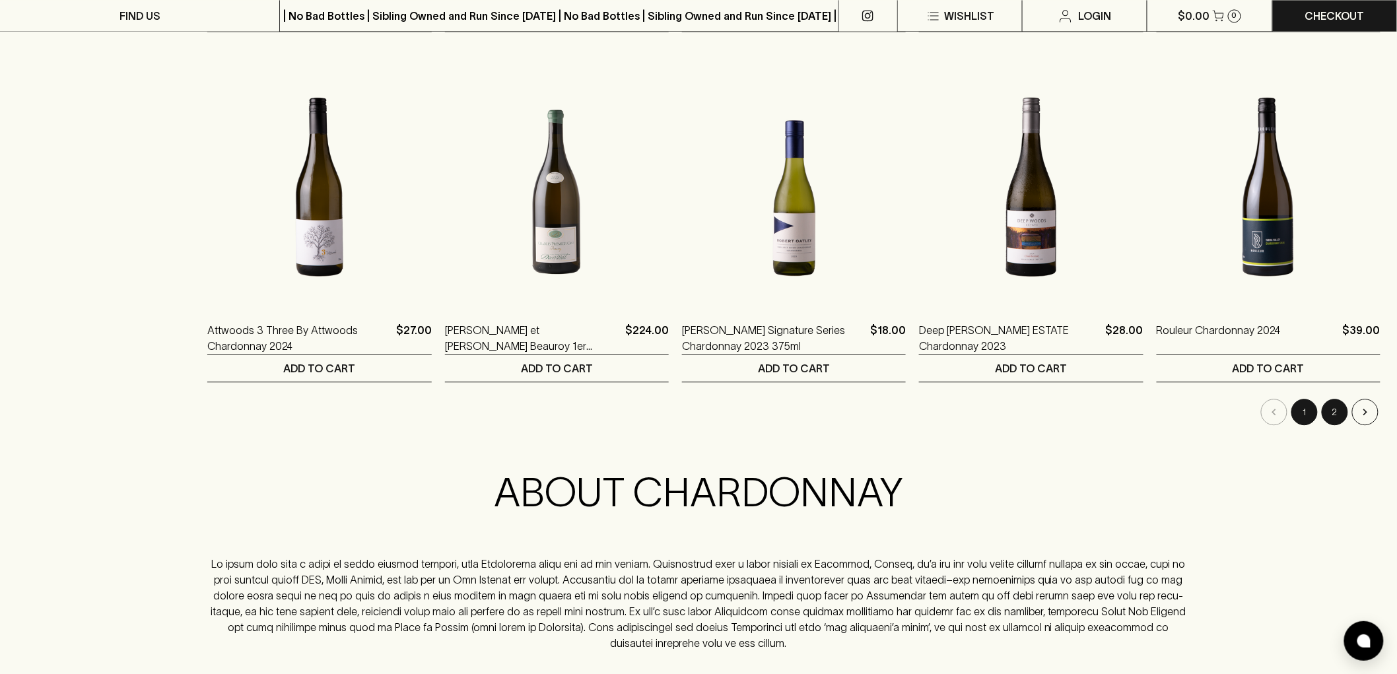
click at [1337, 408] on button "2" at bounding box center [1335, 412] width 26 height 26
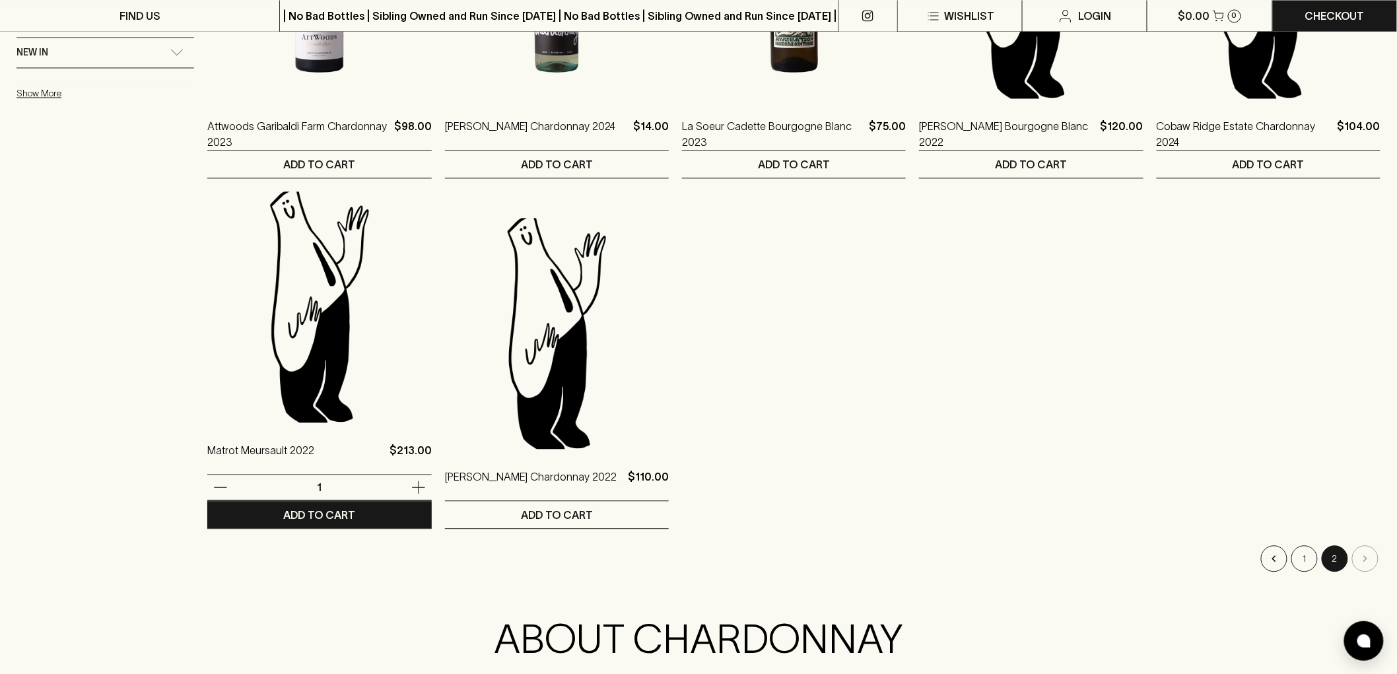
scroll to position [1321, 0]
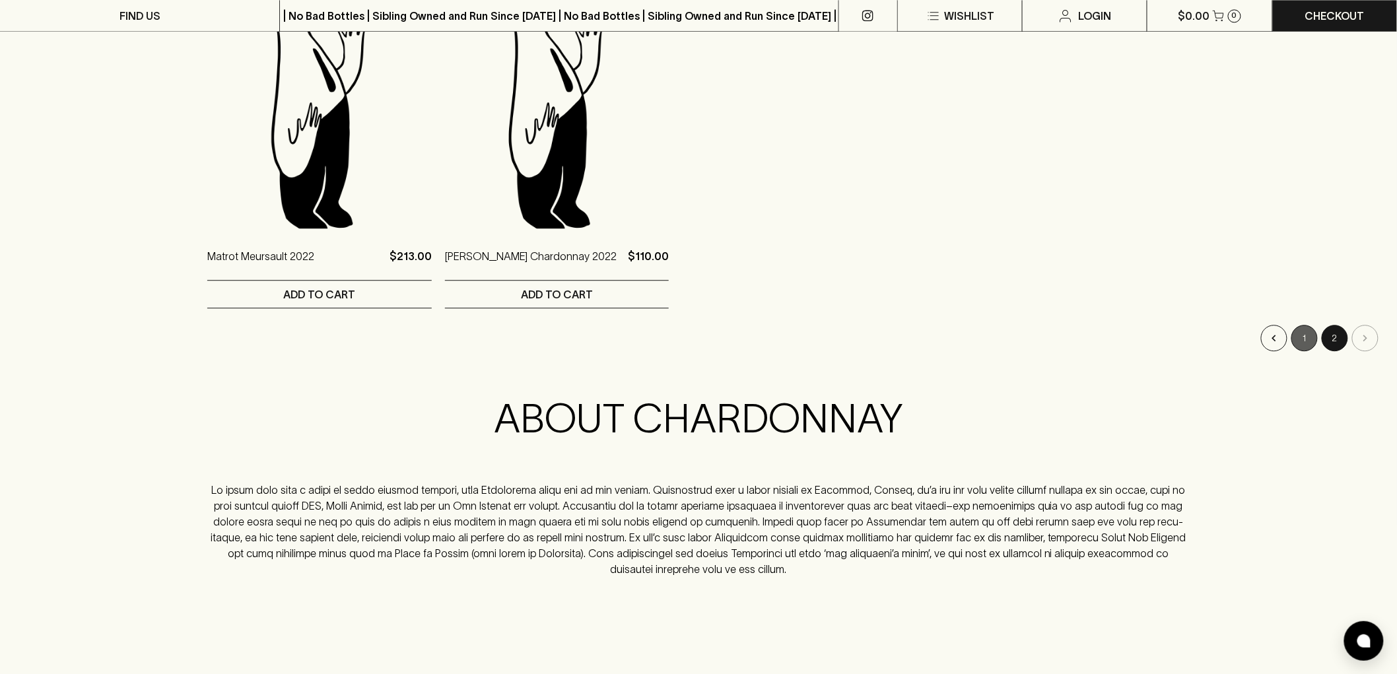
click at [1295, 333] on button "1" at bounding box center [1305, 338] width 26 height 26
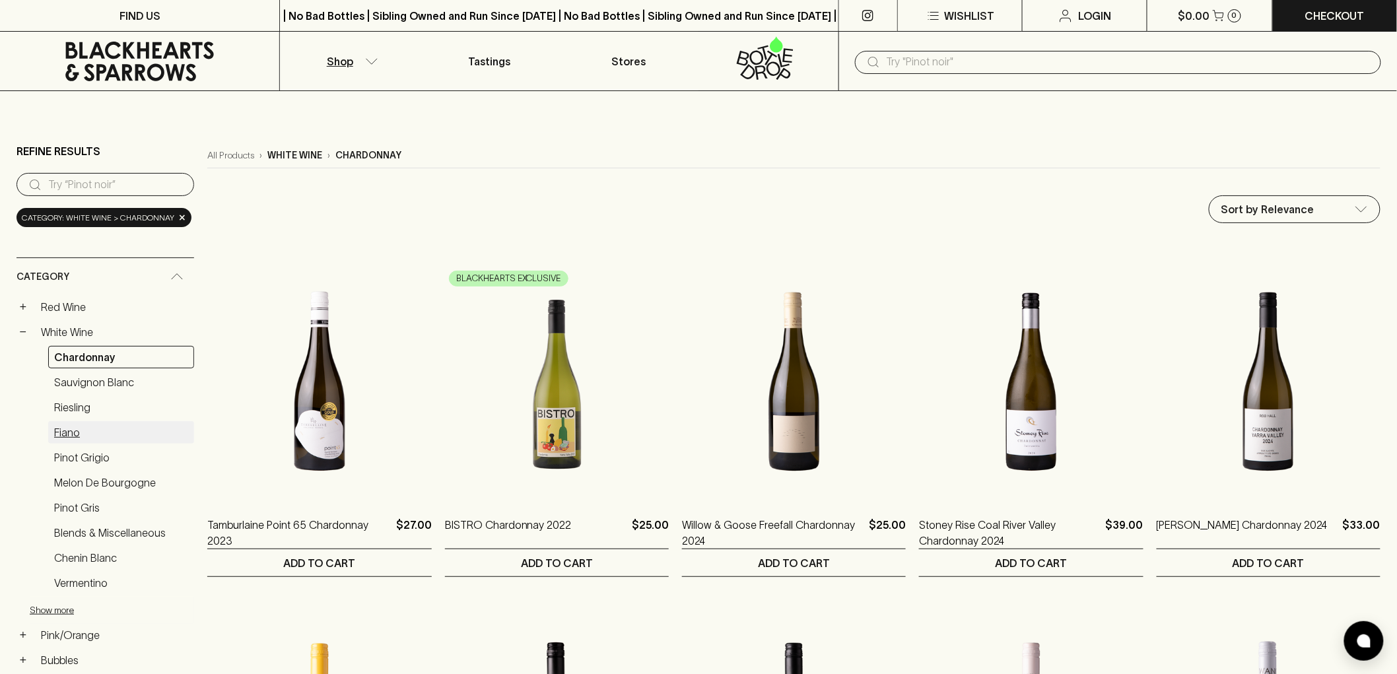
click at [78, 431] on link "Fiano" at bounding box center [121, 432] width 146 height 22
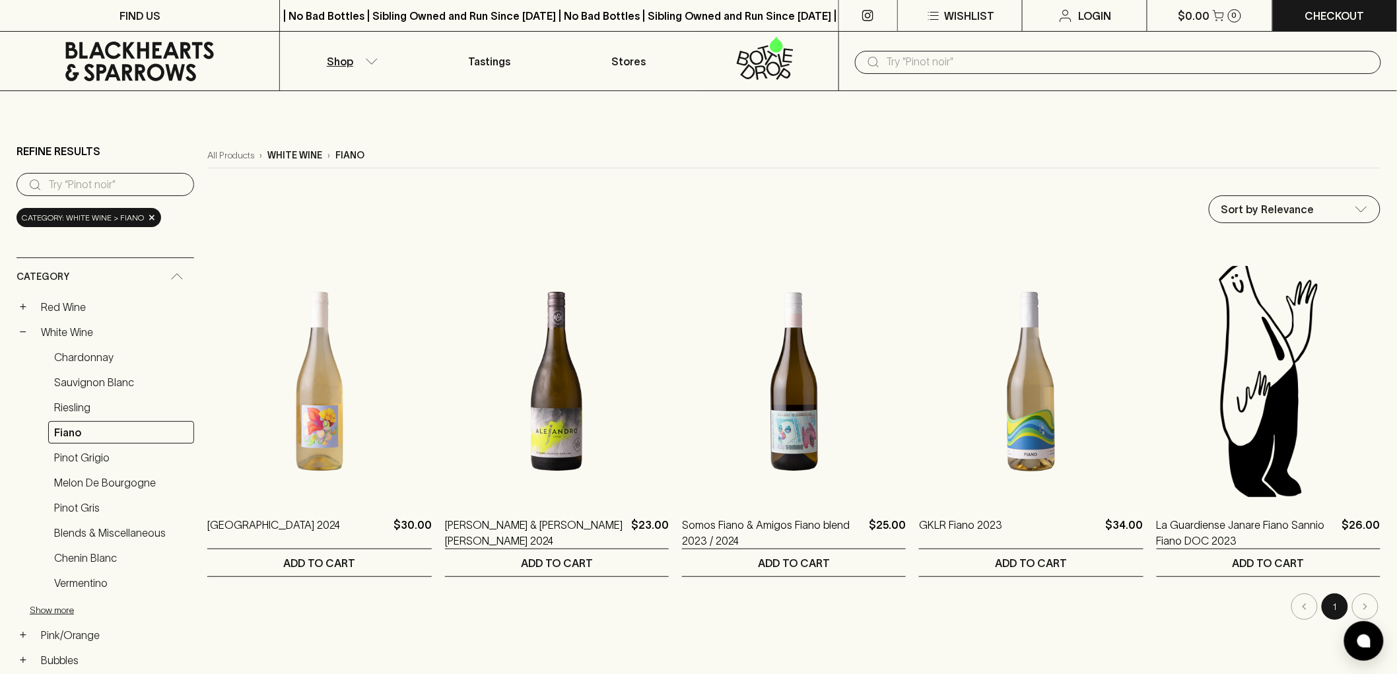
click at [181, 279] on icon at bounding box center [176, 276] width 13 height 7
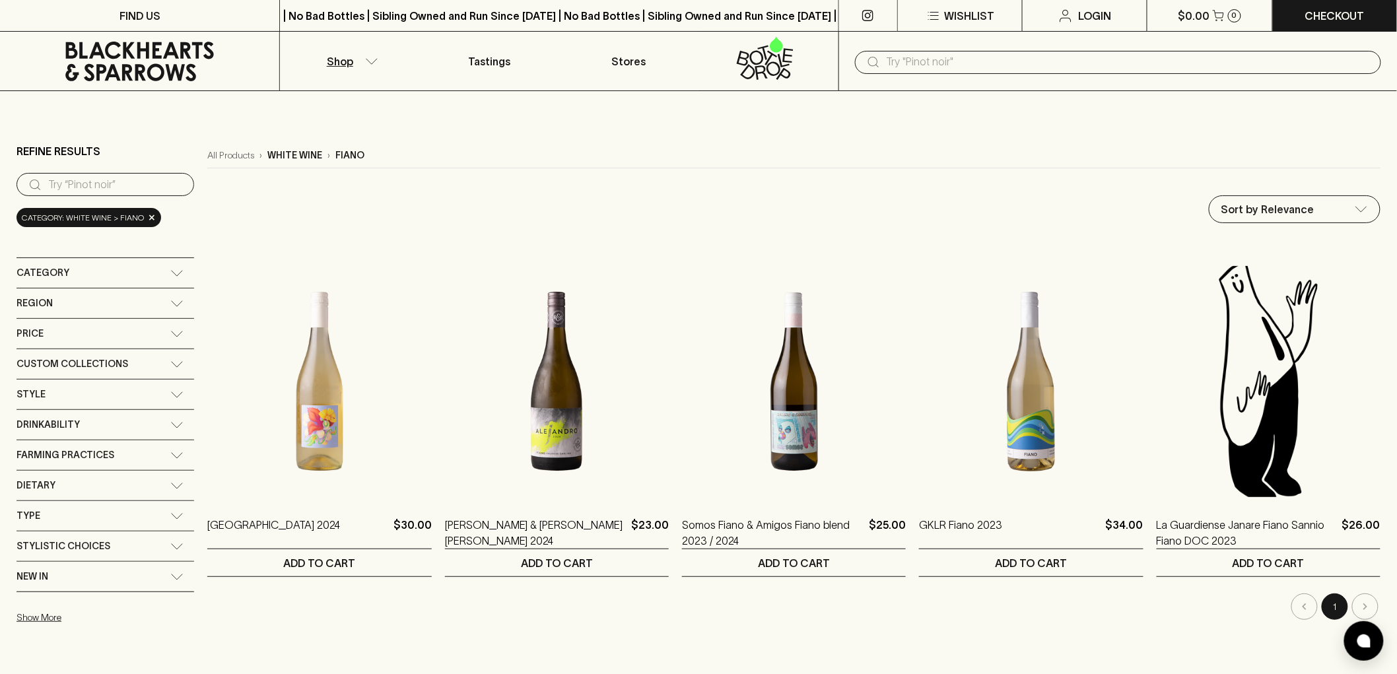
click at [185, 58] on icon at bounding box center [140, 62] width 260 height 40
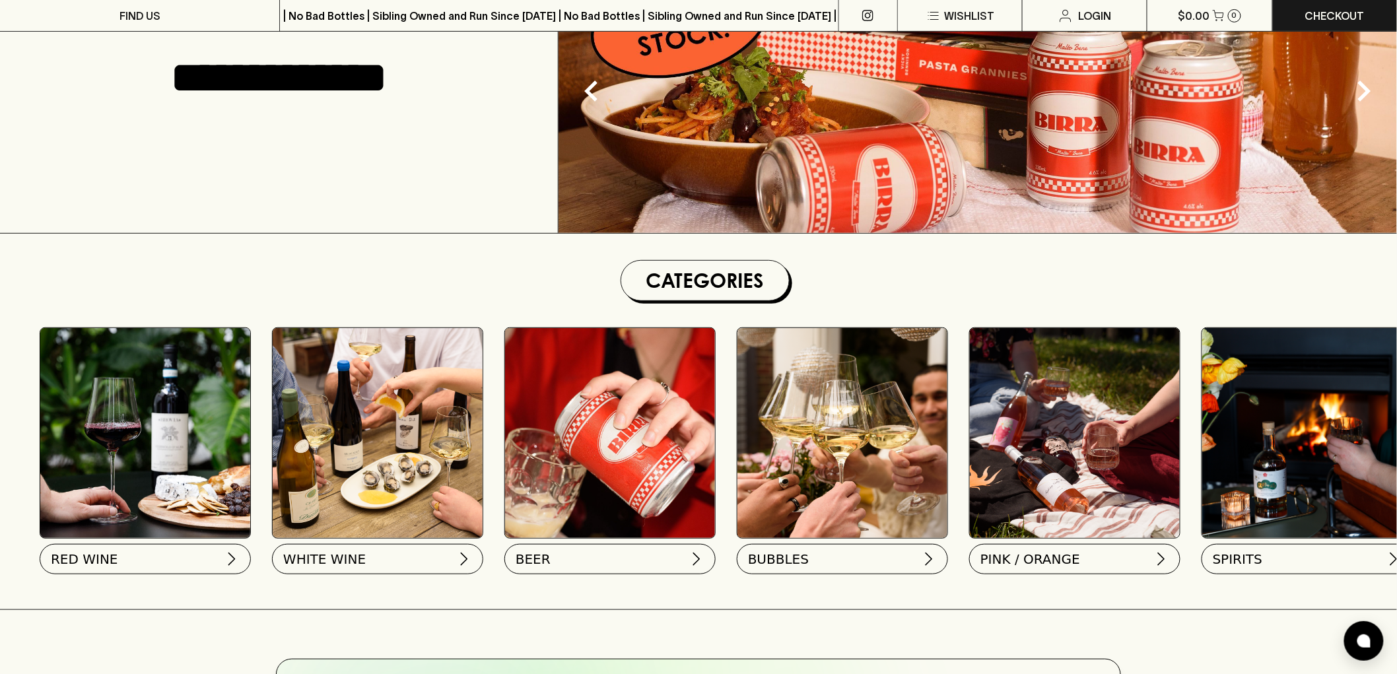
scroll to position [293, 0]
